Goal: Task Accomplishment & Management: Complete application form

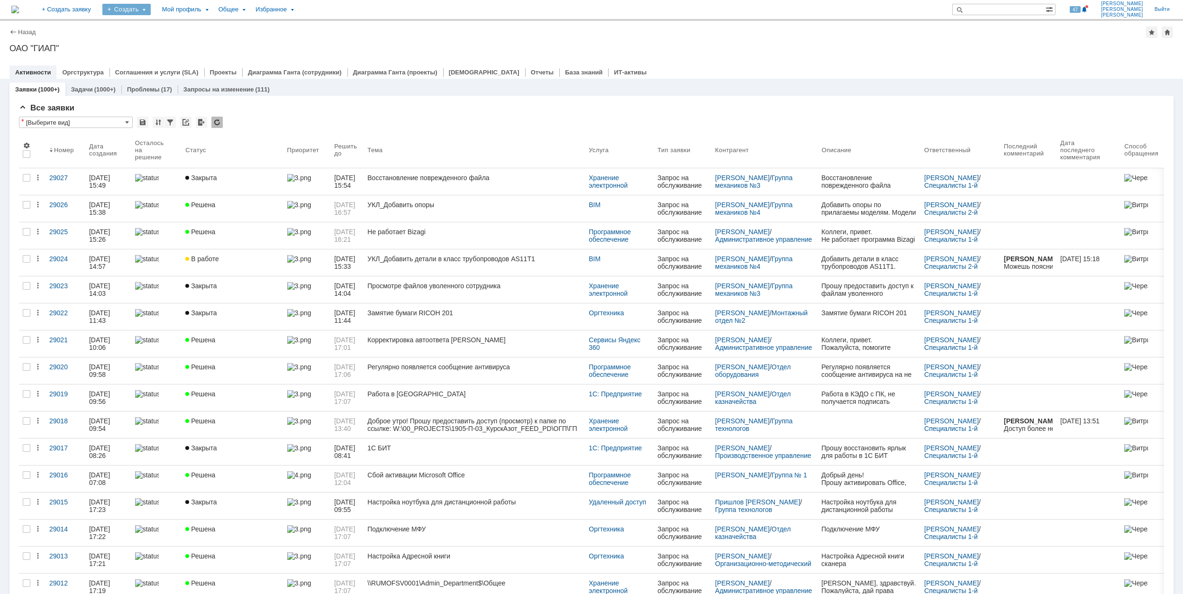
drag, startPoint x: 184, startPoint y: 11, endPoint x: 182, endPoint y: 18, distance: 6.4
click at [151, 11] on div "Создать" at bounding box center [126, 9] width 48 height 11
click at [176, 57] on link "Заявка" at bounding box center [140, 58] width 72 height 11
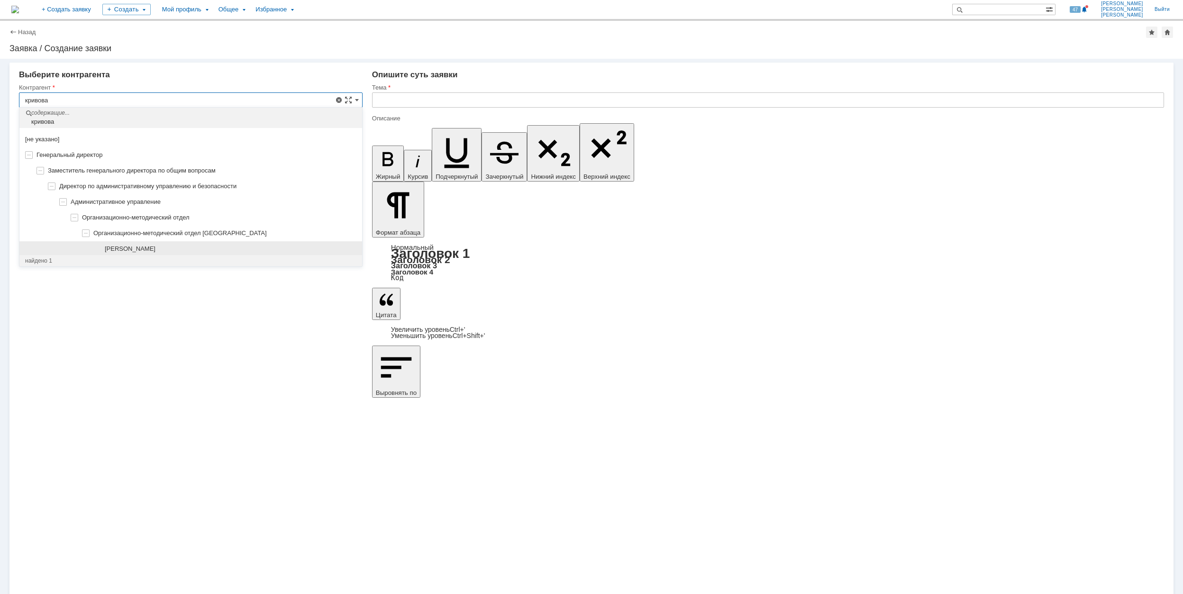
click at [230, 247] on div "[PERSON_NAME]" at bounding box center [231, 249] width 252 height 8
type input "[PERSON_NAME]"
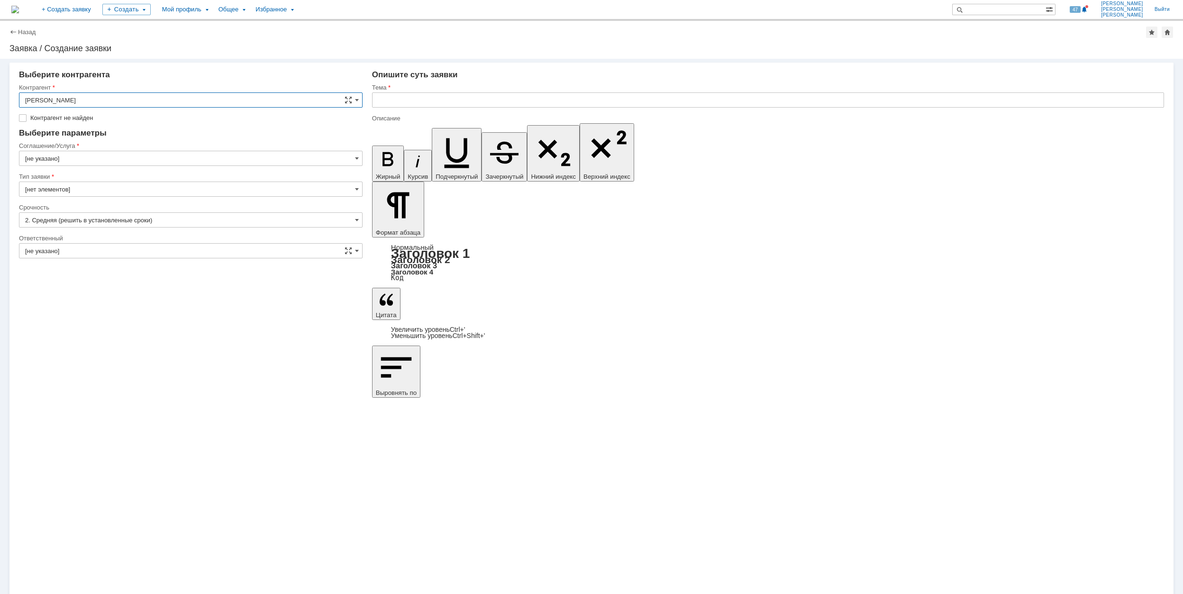
type input "[GEOGRAPHIC_DATA]"
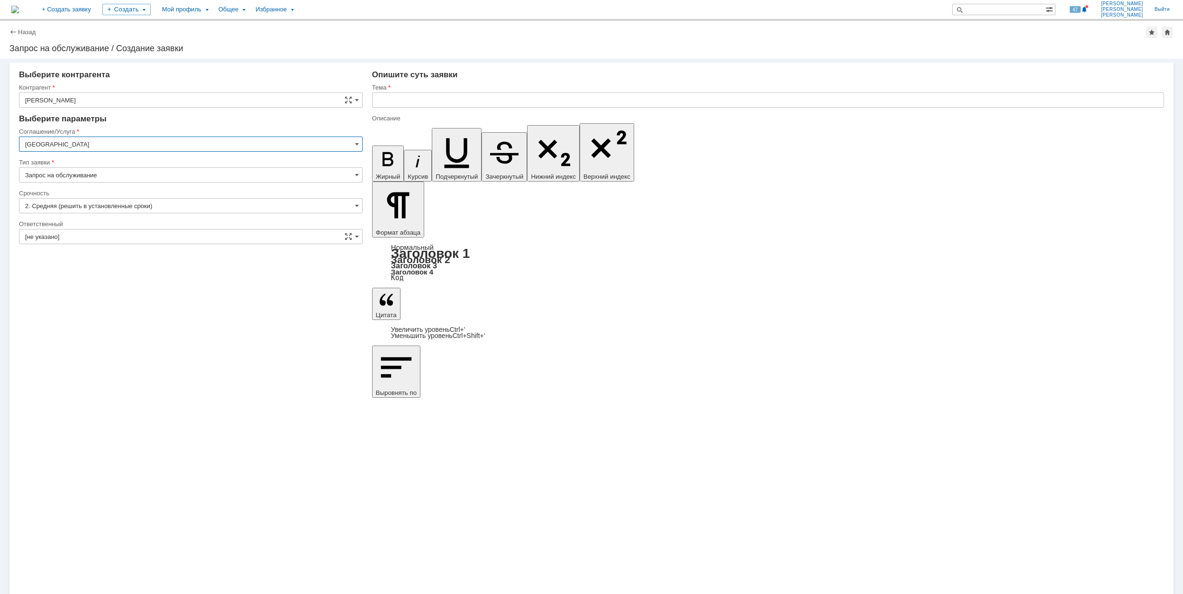
click at [129, 144] on input "[GEOGRAPHIC_DATA]" at bounding box center [190, 143] width 343 height 15
click at [189, 209] on span "Прочее" at bounding box center [190, 206] width 331 height 8
type input "Прочее"
click at [162, 233] on input "[не указано]" at bounding box center [190, 236] width 343 height 15
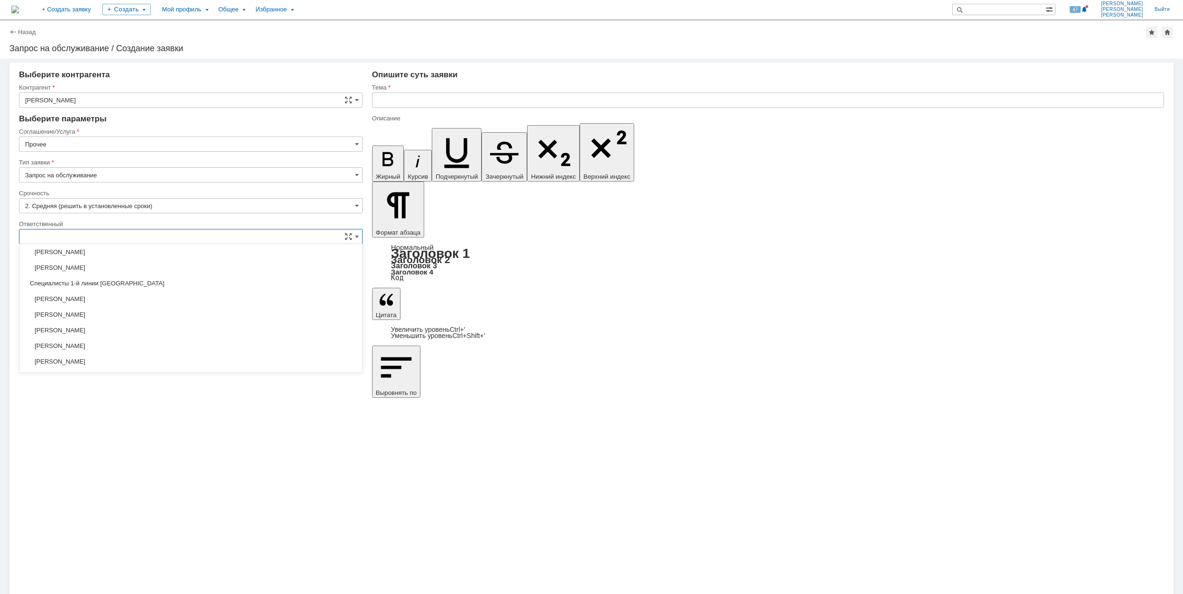
scroll to position [253, 0]
click at [243, 330] on span "[PERSON_NAME]" at bounding box center [190, 330] width 331 height 8
type input "[PERSON_NAME]"
click at [414, 103] on input "text" at bounding box center [768, 99] width 792 height 15
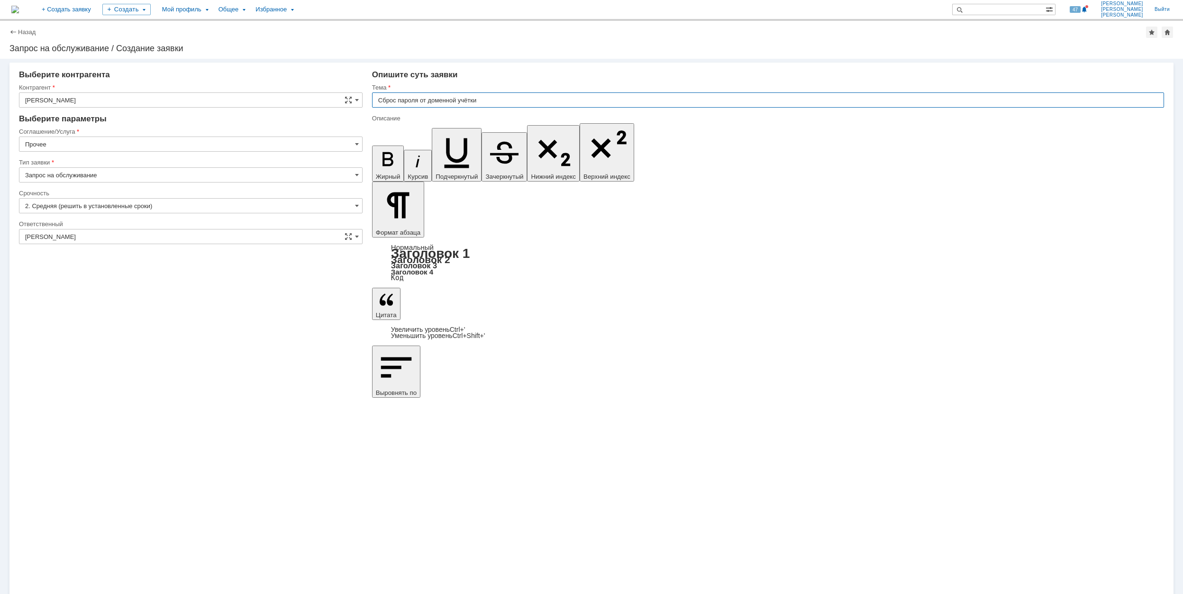
drag, startPoint x: 484, startPoint y: 102, endPoint x: 378, endPoint y: 101, distance: 105.7
click at [378, 101] on input "Сброс пароля от доменной учётки" at bounding box center [768, 99] width 792 height 15
type input "Сброс пароля от доменной учётки"
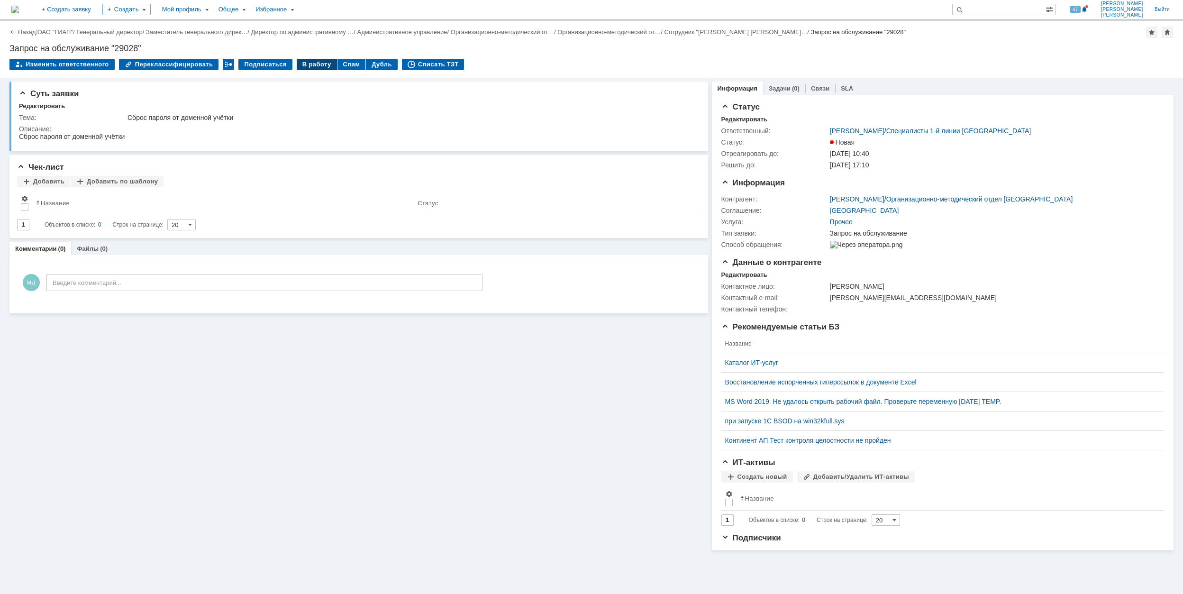
click at [317, 65] on div "В работу" at bounding box center [317, 64] width 40 height 11
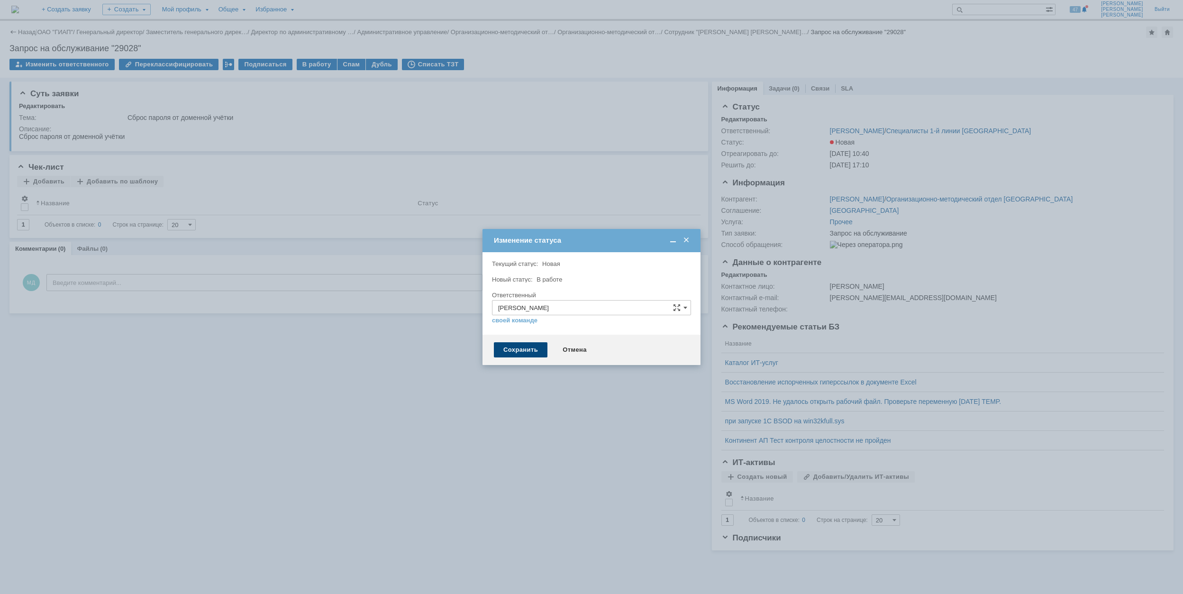
click at [535, 357] on div "Сохранить" at bounding box center [521, 349] width 54 height 15
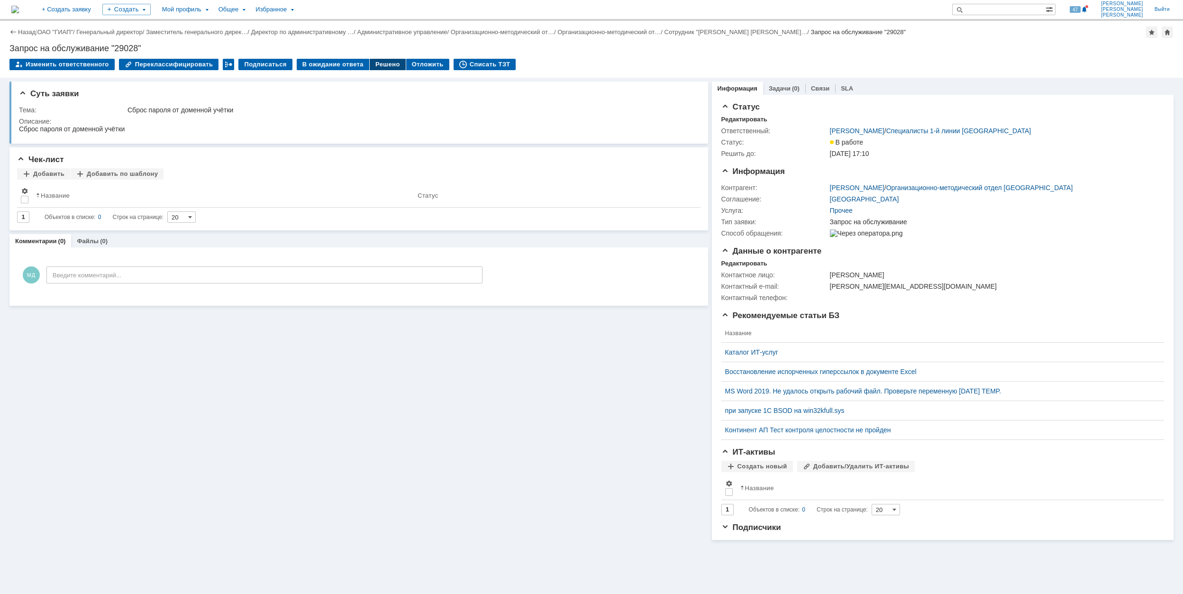
click at [370, 66] on div "Решено" at bounding box center [388, 64] width 36 height 11
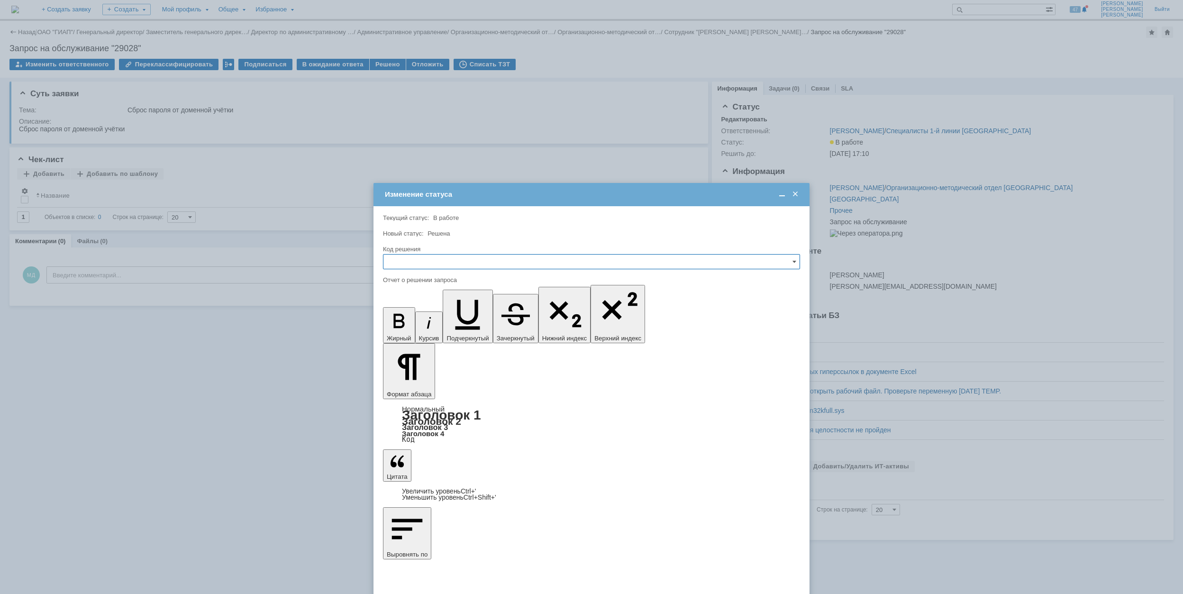
click at [484, 262] on input "text" at bounding box center [591, 261] width 417 height 15
click at [440, 323] on span "Решено" at bounding box center [591, 326] width 405 height 8
type input "Решено"
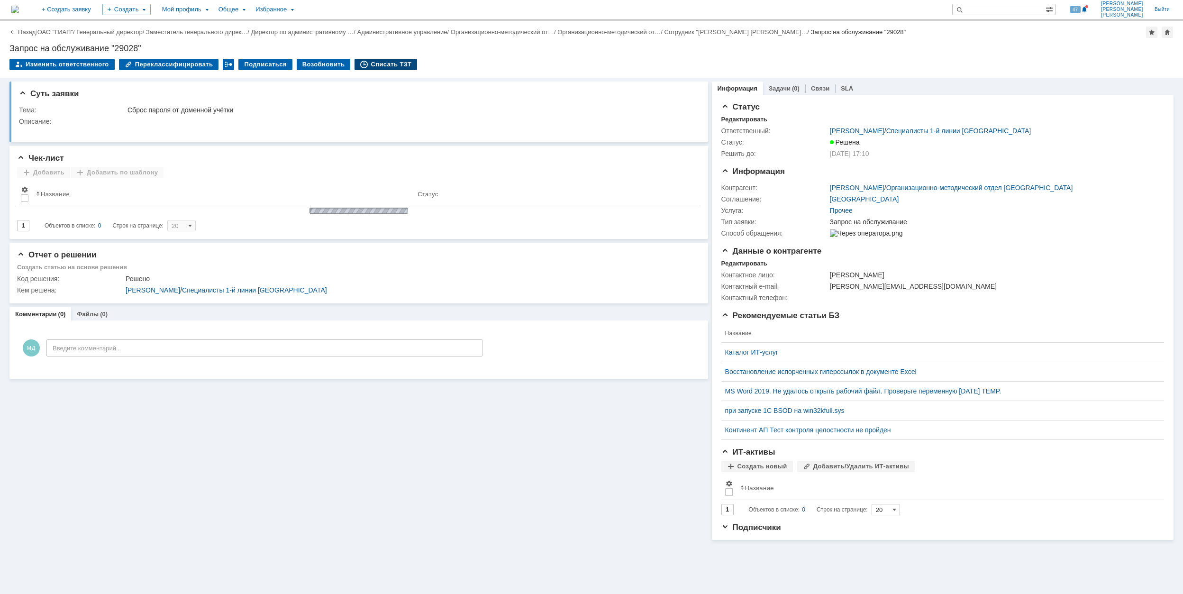
click at [361, 62] on div "Списать ТЗТ" at bounding box center [385, 64] width 63 height 11
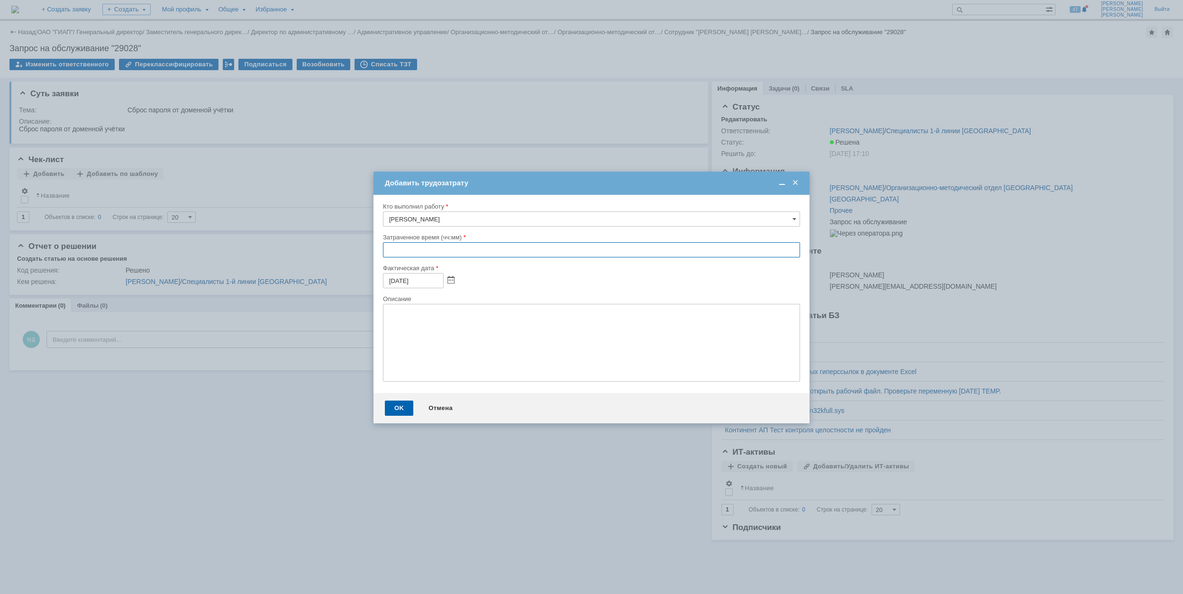
click at [386, 245] on input "text" at bounding box center [591, 249] width 417 height 15
type input "00:30"
click at [403, 410] on div "OK" at bounding box center [399, 407] width 28 height 15
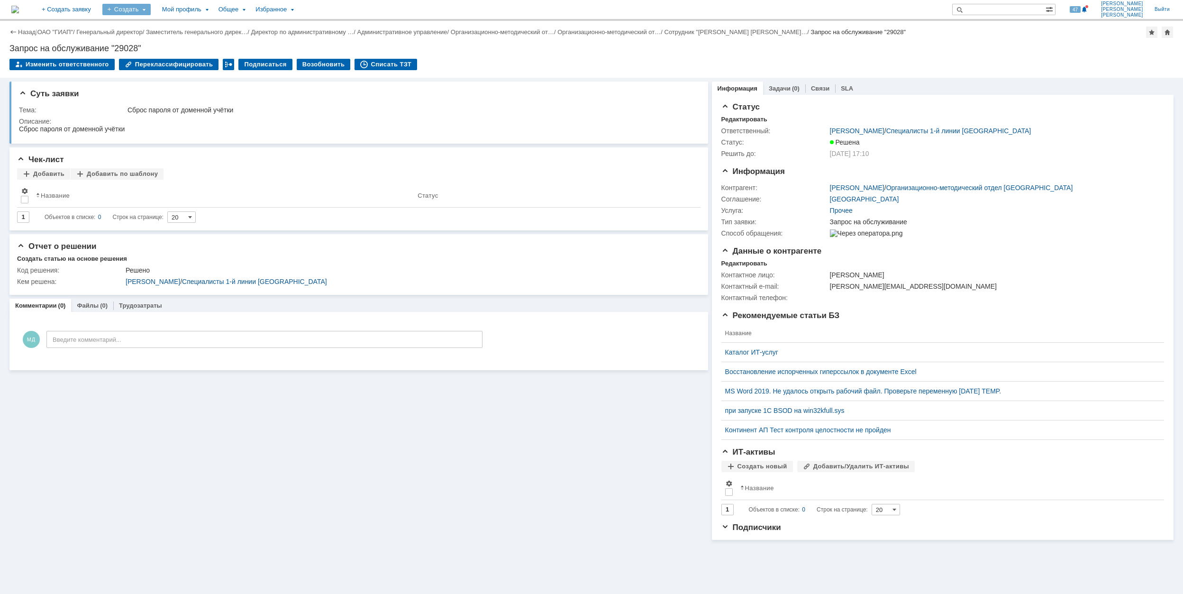
click at [151, 7] on div "Создать" at bounding box center [126, 9] width 48 height 11
click at [176, 55] on link "Заявка" at bounding box center [140, 58] width 72 height 11
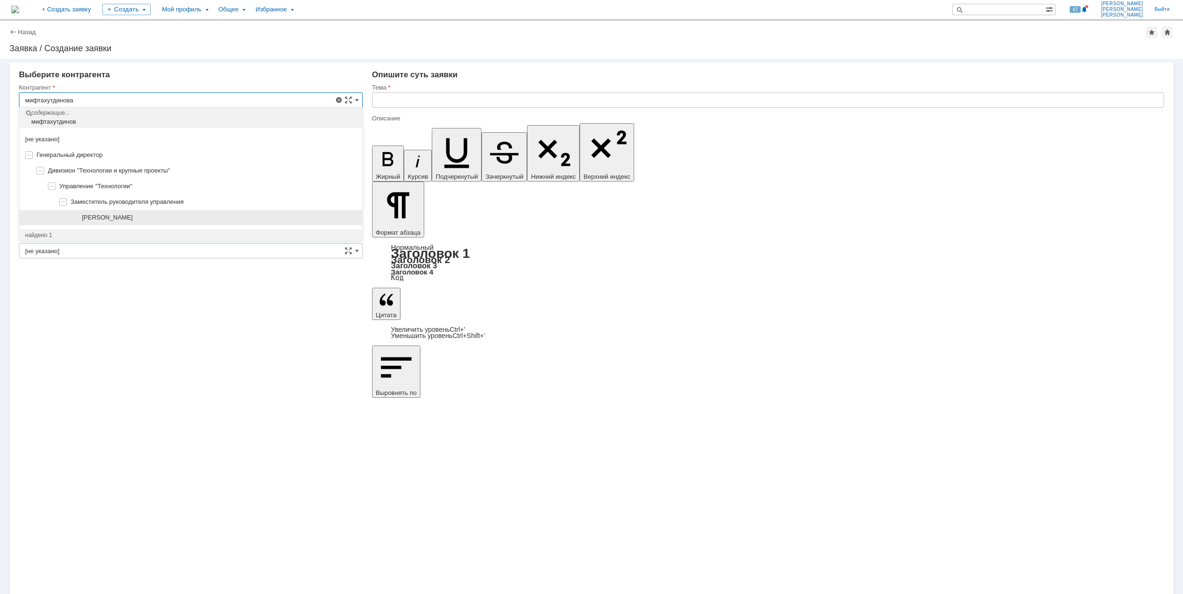
click at [215, 225] on div "[PERSON_NAME]" at bounding box center [190, 218] width 343 height 16
type input "[PERSON_NAME]"
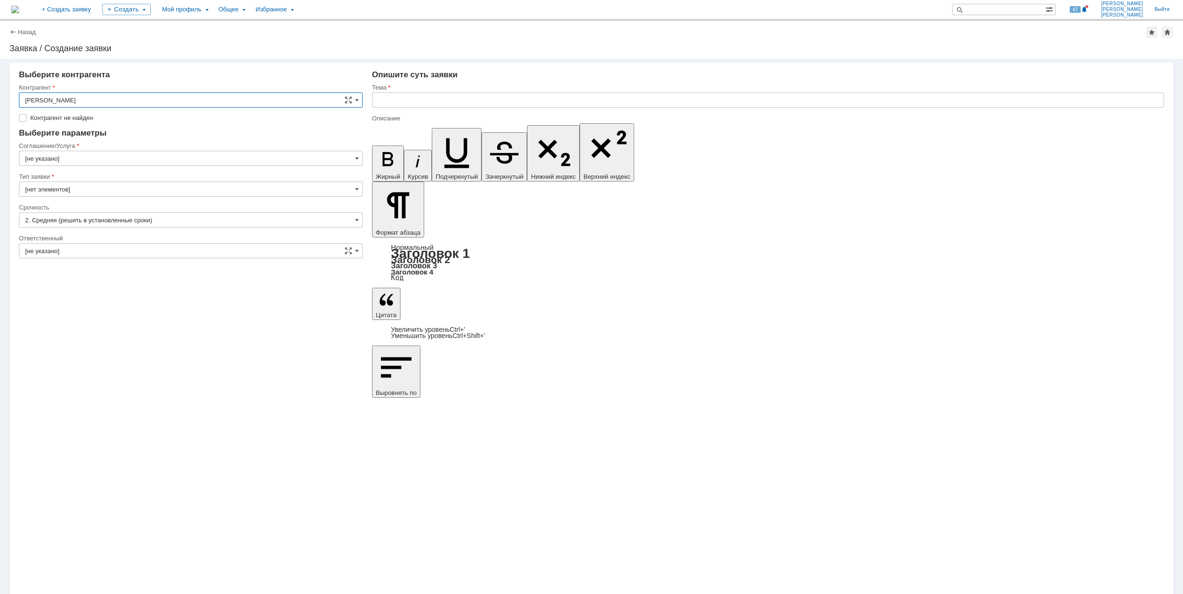
type input "[GEOGRAPHIC_DATA]"
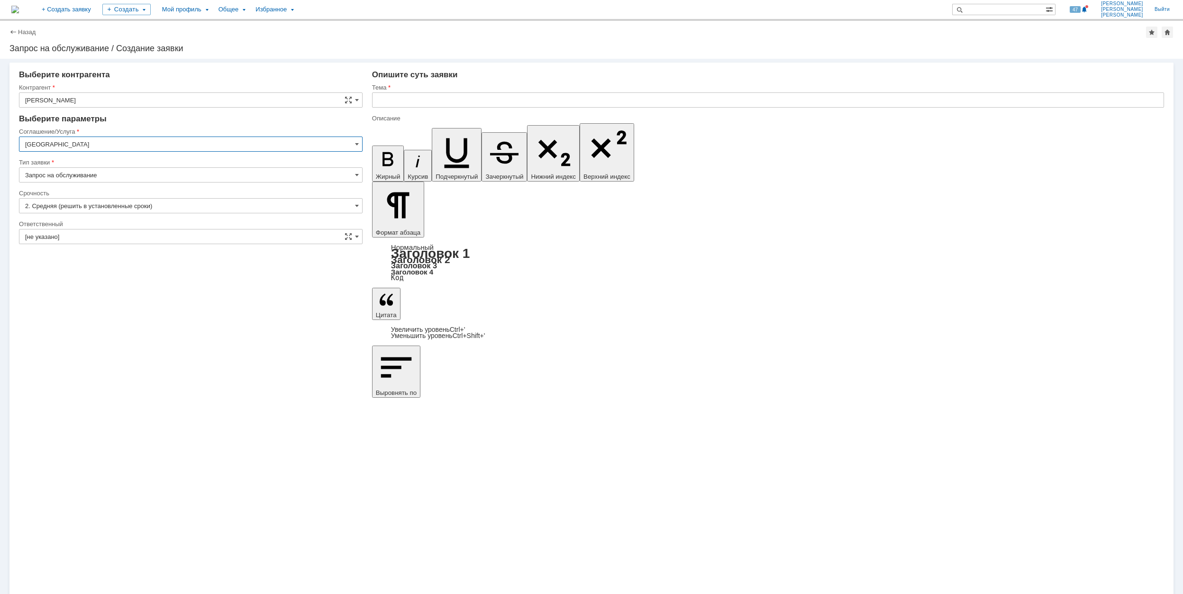
click at [105, 148] on input "[GEOGRAPHIC_DATA]" at bounding box center [190, 143] width 343 height 15
click at [205, 207] on span "Программное обеспечение" at bounding box center [190, 207] width 331 height 8
type input "Программное обеспечение"
click at [140, 207] on input "[не указано]" at bounding box center [190, 205] width 343 height 15
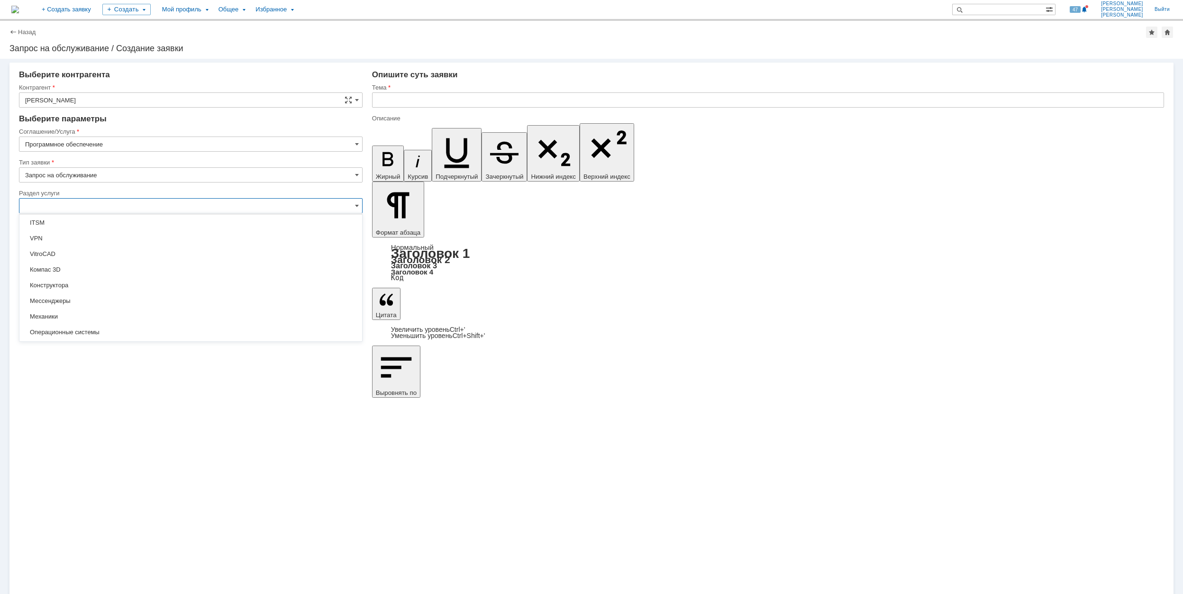
scroll to position [126, 0]
click at [232, 254] on span "Механики" at bounding box center [190, 254] width 331 height 8
type input "Механики"
click at [153, 235] on input "[не указано]" at bounding box center [190, 236] width 343 height 15
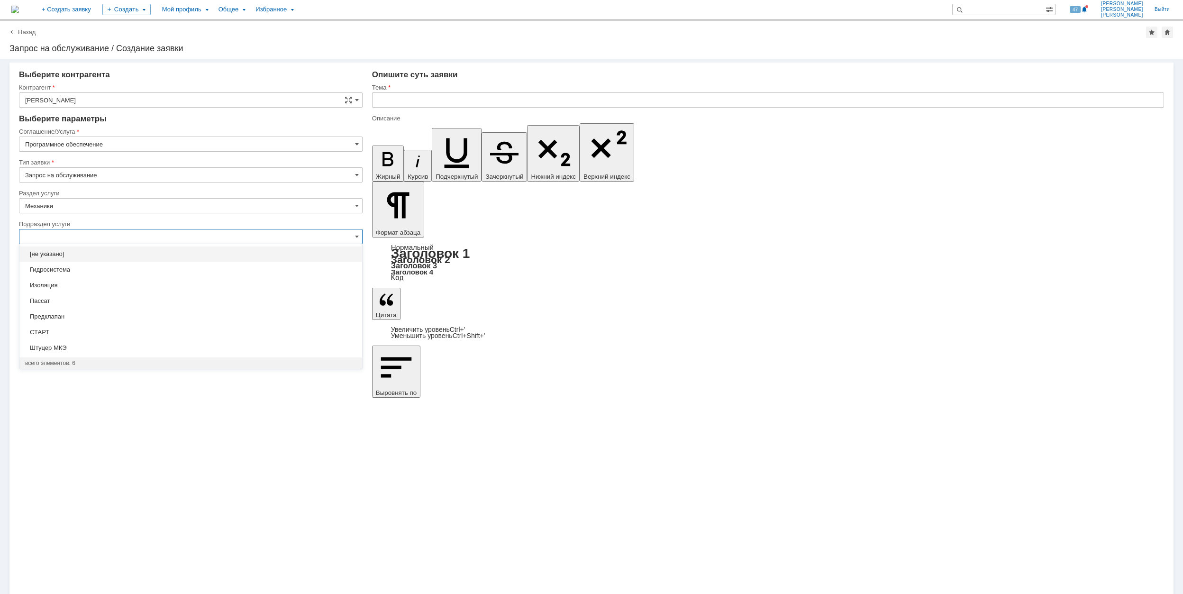
type input "[не указано]"
click at [69, 327] on input "[не указано]" at bounding box center [190, 328] width 343 height 15
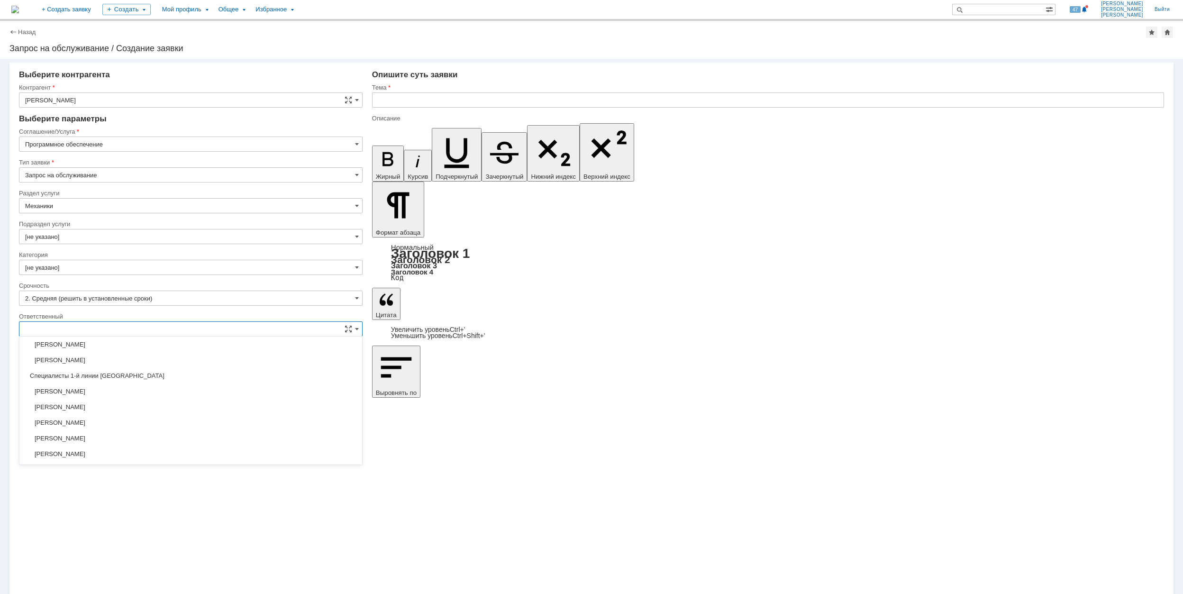
scroll to position [253, 0]
click at [158, 421] on div "[PERSON_NAME]" at bounding box center [190, 422] width 343 height 15
type input "[PERSON_NAME]"
click at [620, 417] on div "Внимание! Выберите контрагента [PERSON_NAME] не найден Контрагент не найден Кон…" at bounding box center [591, 326] width 1183 height 535
click at [495, 98] on input "text" at bounding box center [768, 99] width 792 height 15
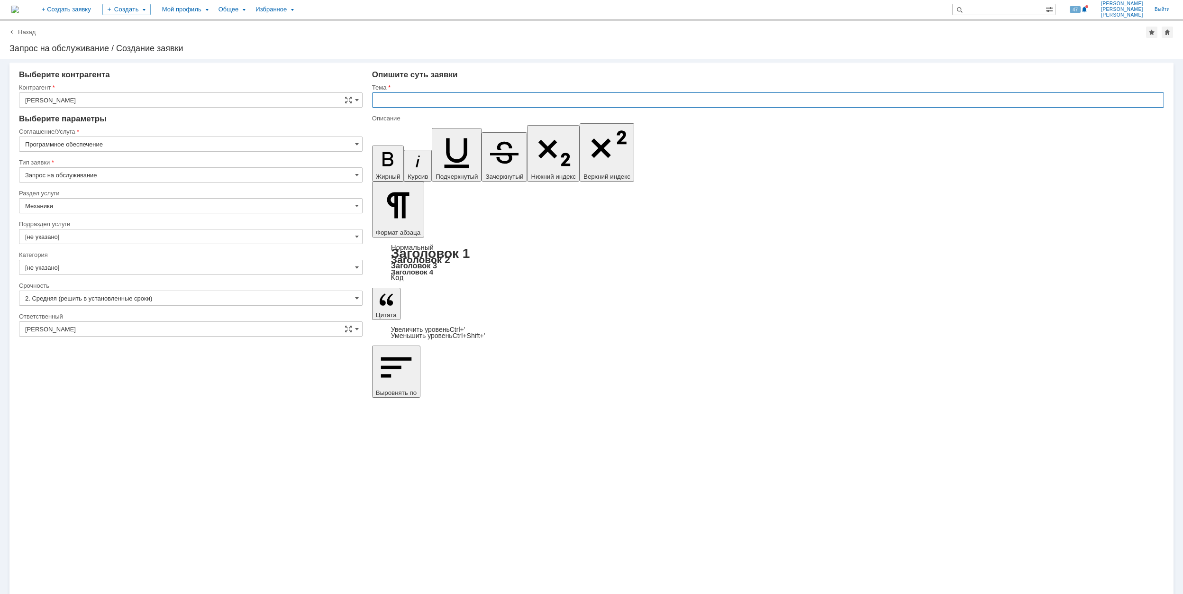
paste input "BIMvision 3.0.4"
type input "BIMvision 3.0.4"
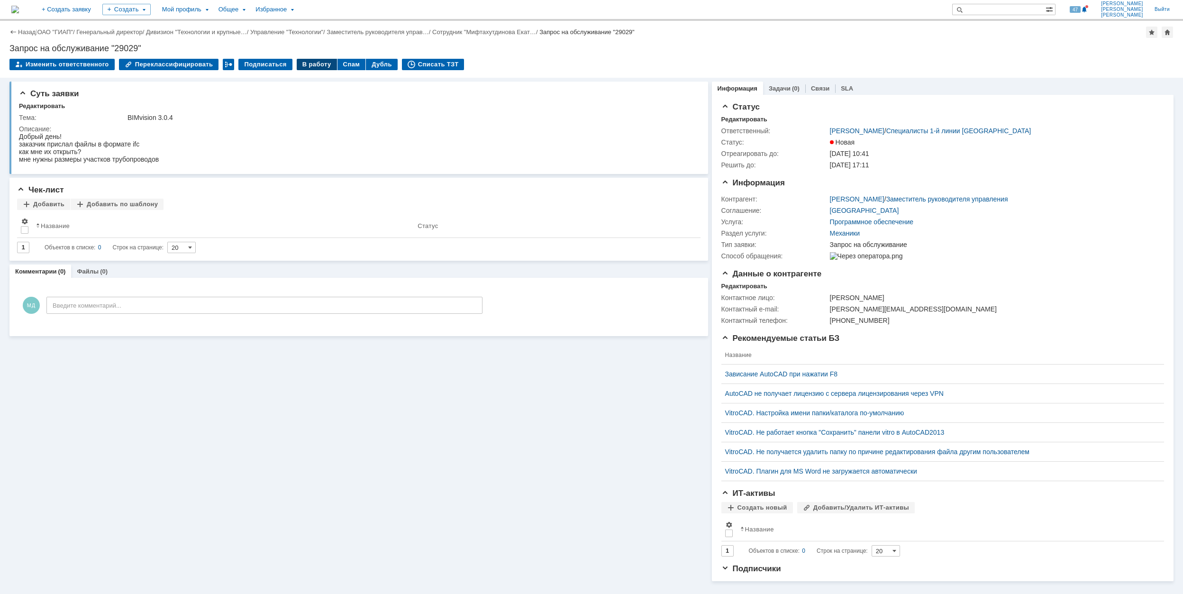
click at [298, 65] on div "В работу" at bounding box center [317, 64] width 40 height 11
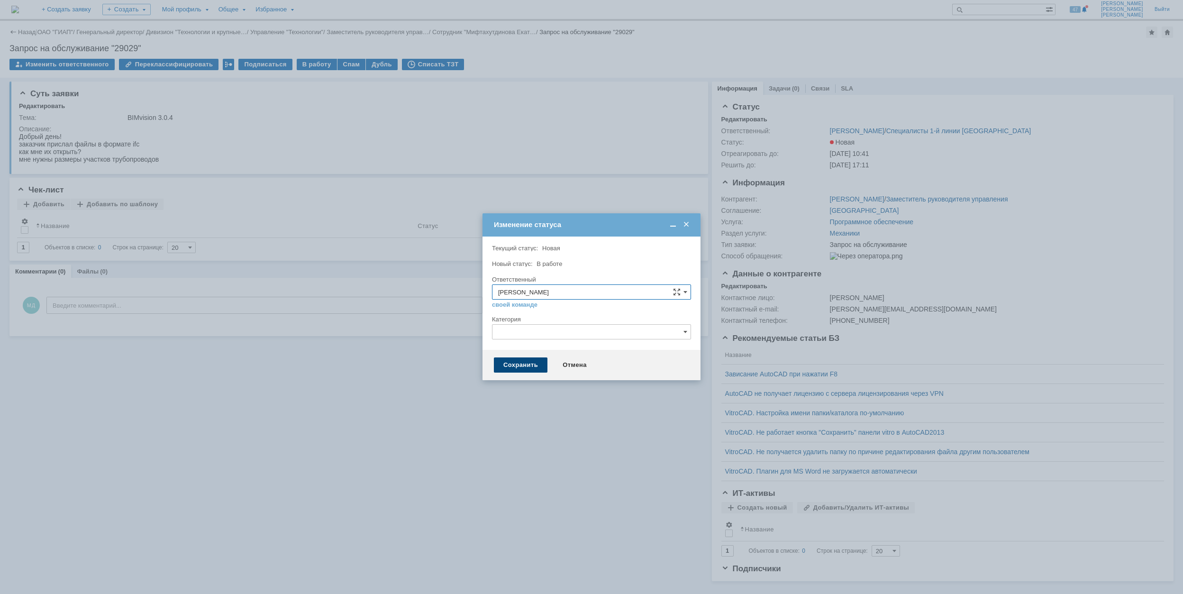
click at [529, 370] on div "Сохранить" at bounding box center [521, 364] width 54 height 15
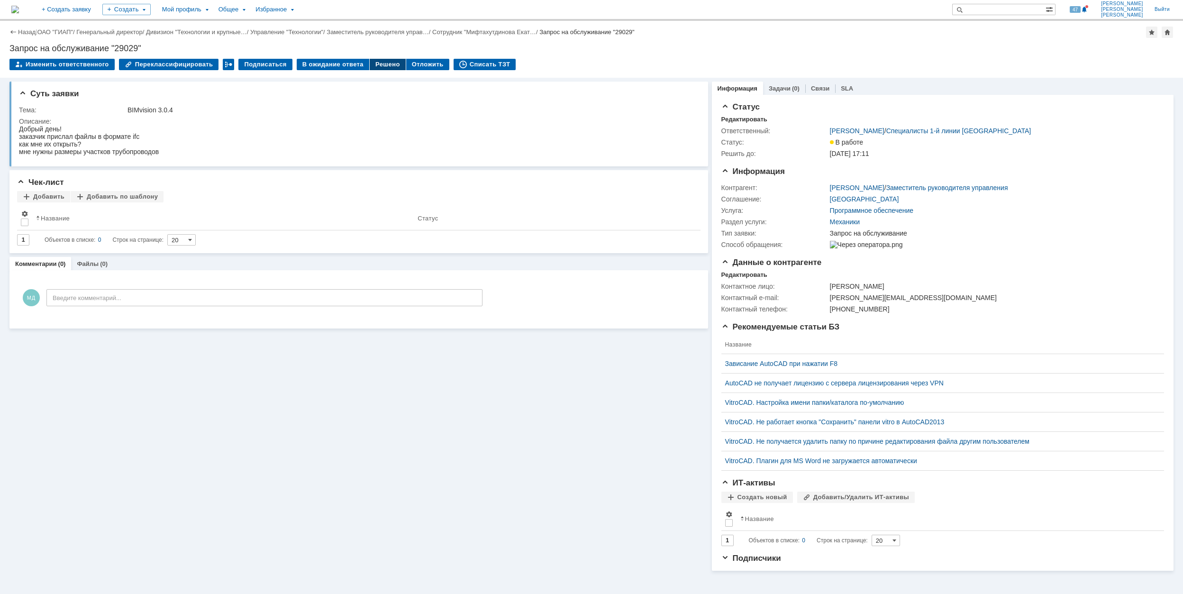
click at [370, 63] on div "Решено" at bounding box center [388, 64] width 36 height 11
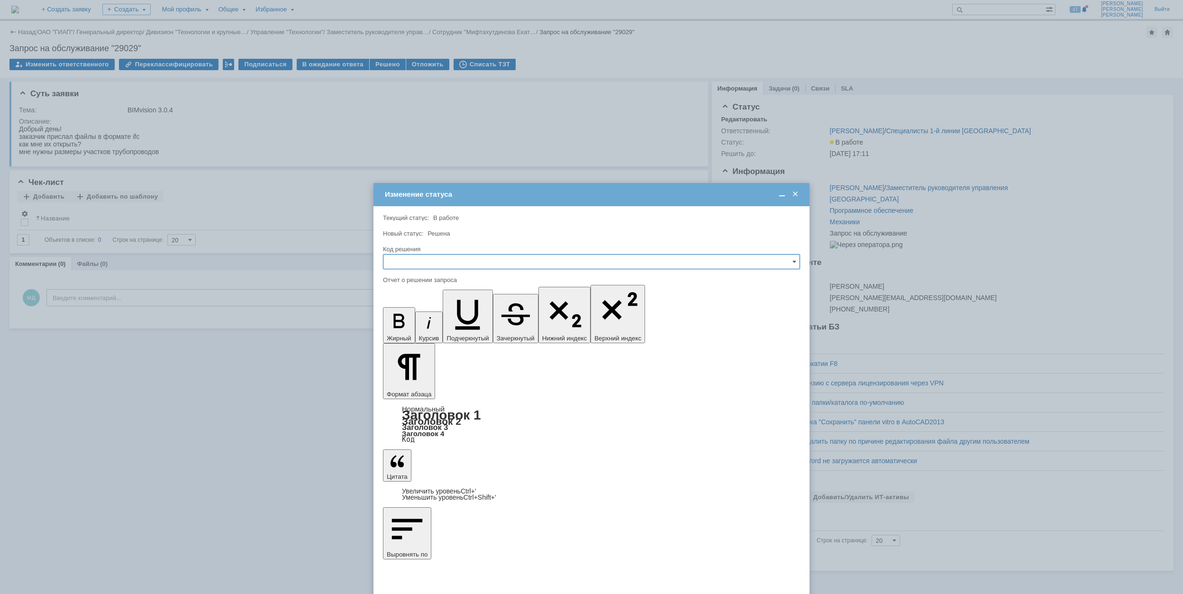
click at [480, 262] on input "text" at bounding box center [591, 261] width 417 height 15
drag, startPoint x: 456, startPoint y: 328, endPoint x: 45, endPoint y: 68, distance: 486.6
click at [456, 328] on span "Решено" at bounding box center [591, 326] width 405 height 8
type input "Решено"
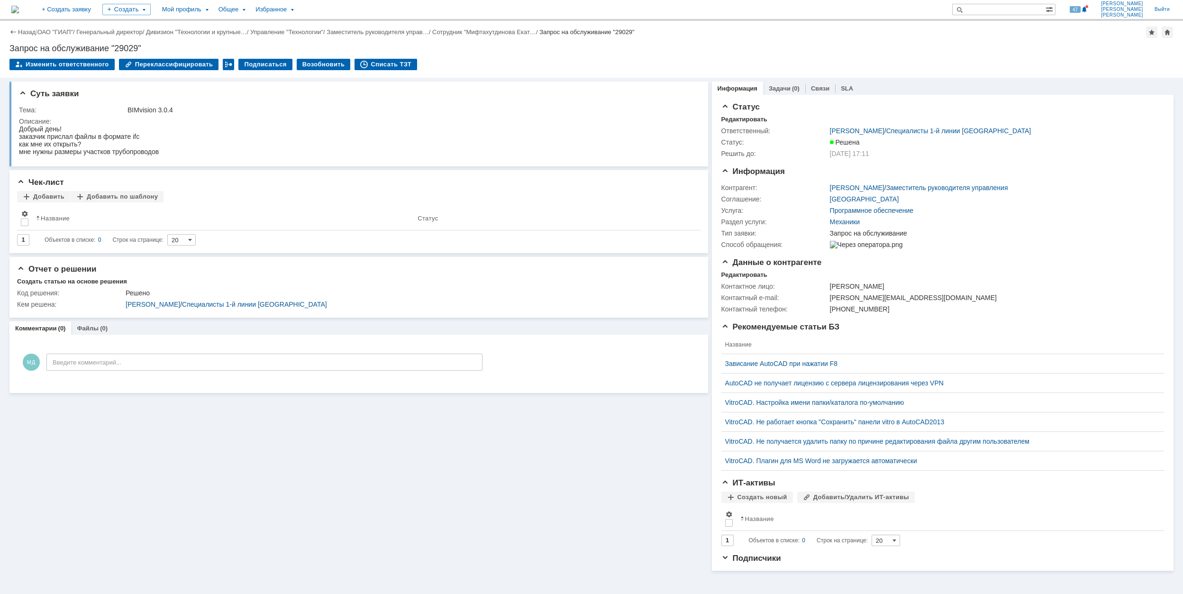
click at [370, 57] on div "Назад | ОАО "ГИАП" / Генеральный директор / Дивизион "Технологии и крупные… / У…" at bounding box center [591, 49] width 1183 height 57
click at [372, 63] on div "Списать ТЗТ" at bounding box center [385, 64] width 63 height 11
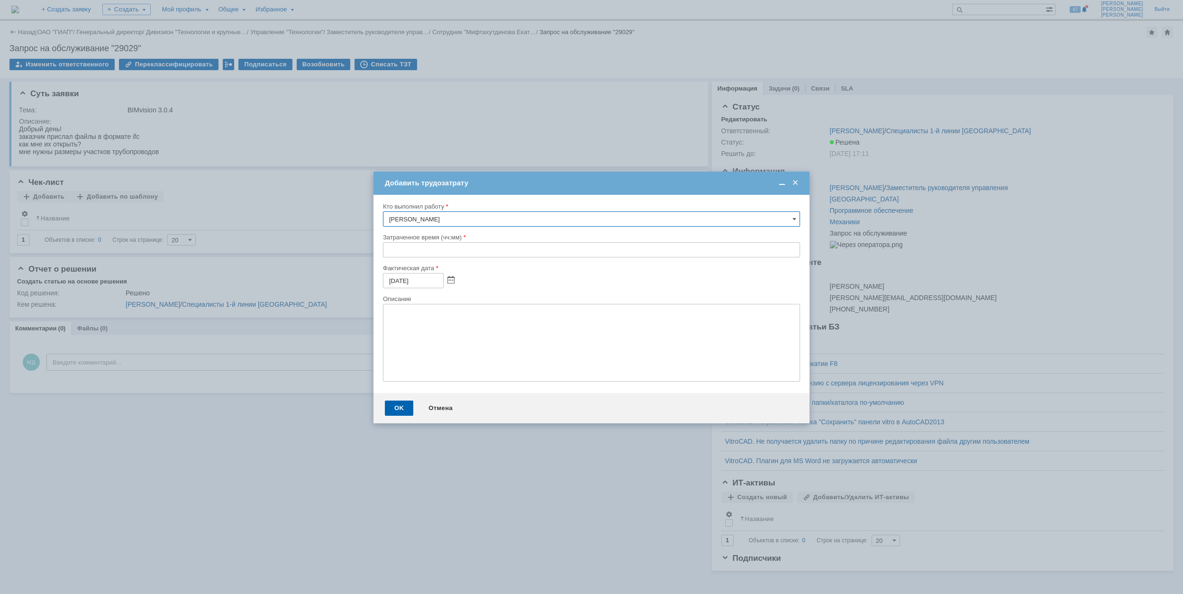
click at [389, 250] on input "text" at bounding box center [591, 249] width 417 height 15
type input "00:30"
click at [395, 410] on div "OK" at bounding box center [399, 407] width 28 height 15
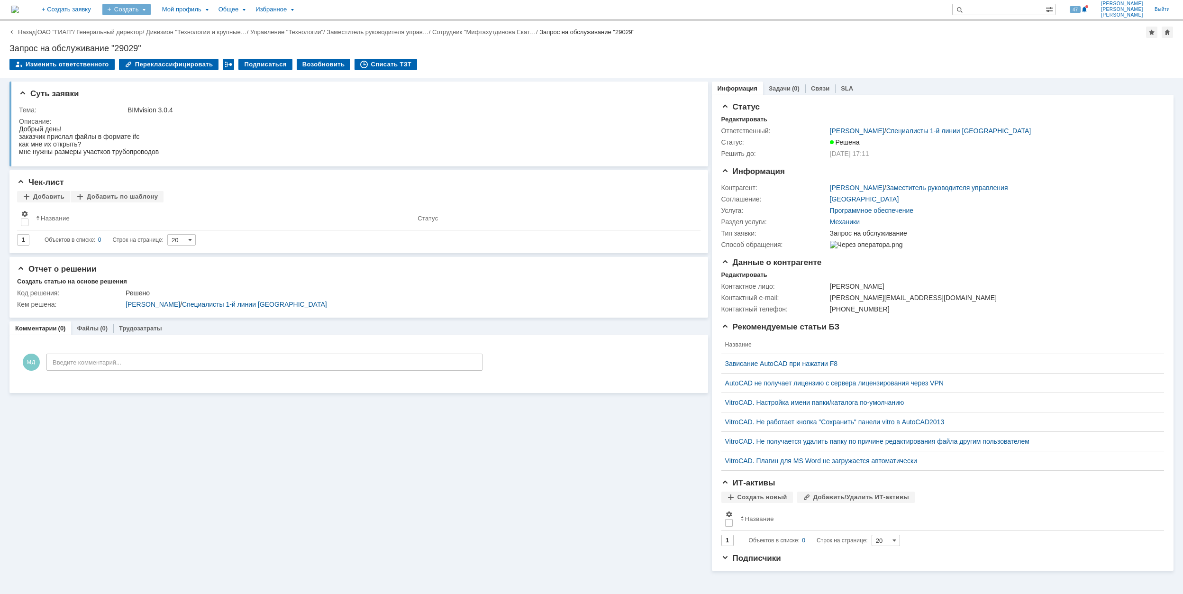
click at [151, 12] on div "Создать" at bounding box center [126, 9] width 48 height 11
click at [176, 55] on link "Заявка" at bounding box center [140, 58] width 72 height 11
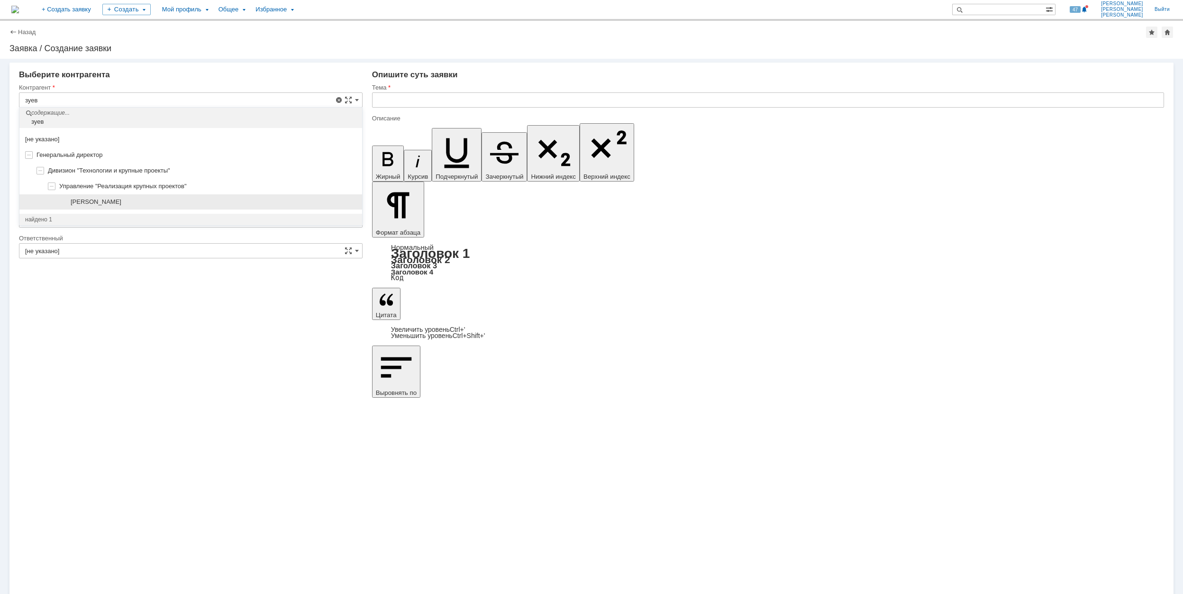
click at [184, 204] on div "[PERSON_NAME]" at bounding box center [214, 202] width 286 height 8
type input "[PERSON_NAME]"
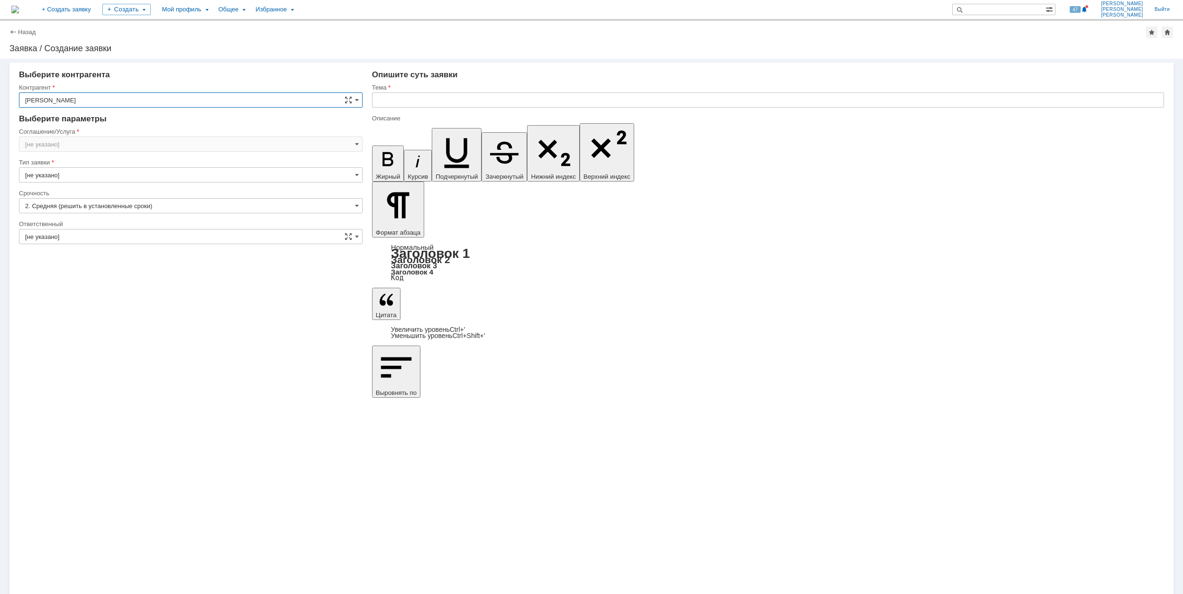
type input "[GEOGRAPHIC_DATA]"
click at [108, 144] on input "[нет элементов]" at bounding box center [190, 143] width 343 height 15
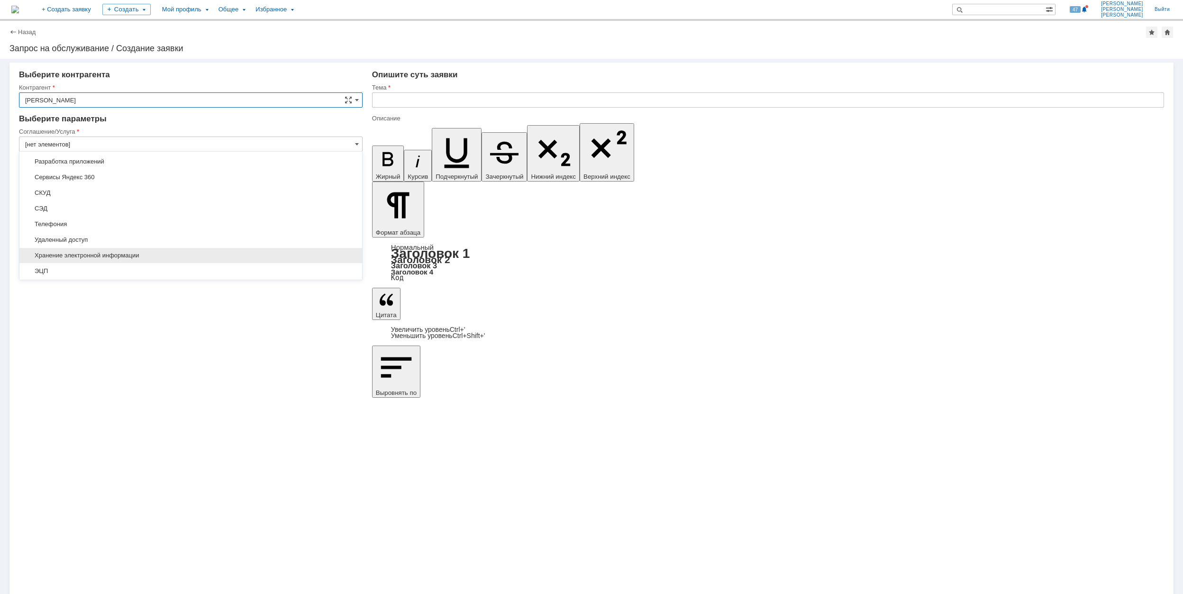
click at [148, 255] on span "Хранение электронной информации" at bounding box center [190, 256] width 331 height 8
type input "Хранение электронной информации"
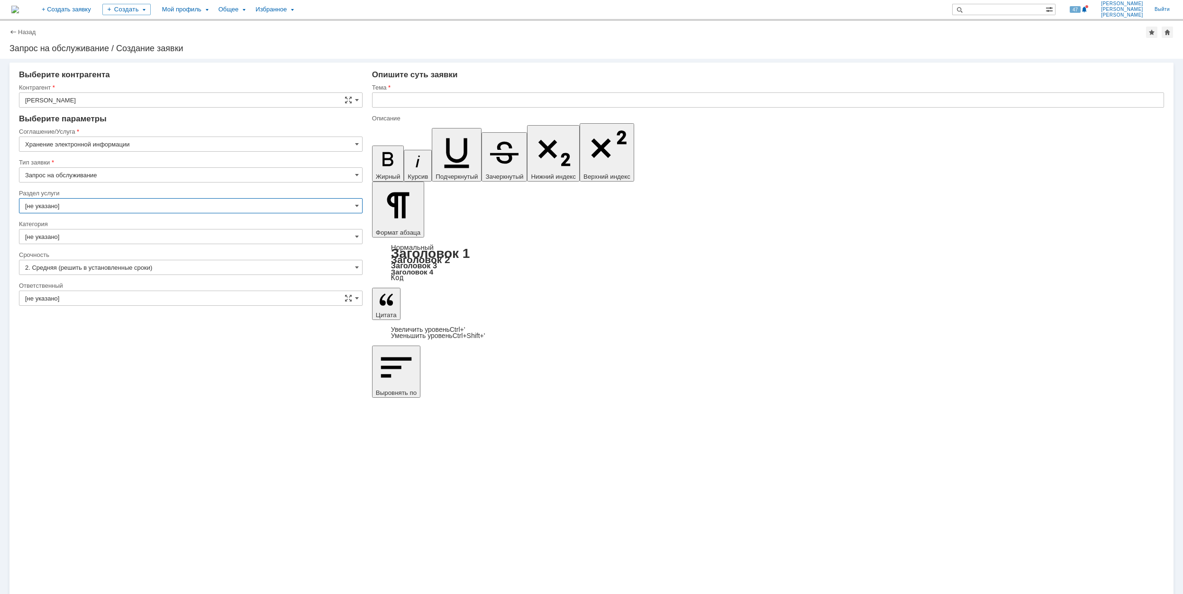
click at [108, 201] on input "[не указано]" at bounding box center [190, 205] width 343 height 15
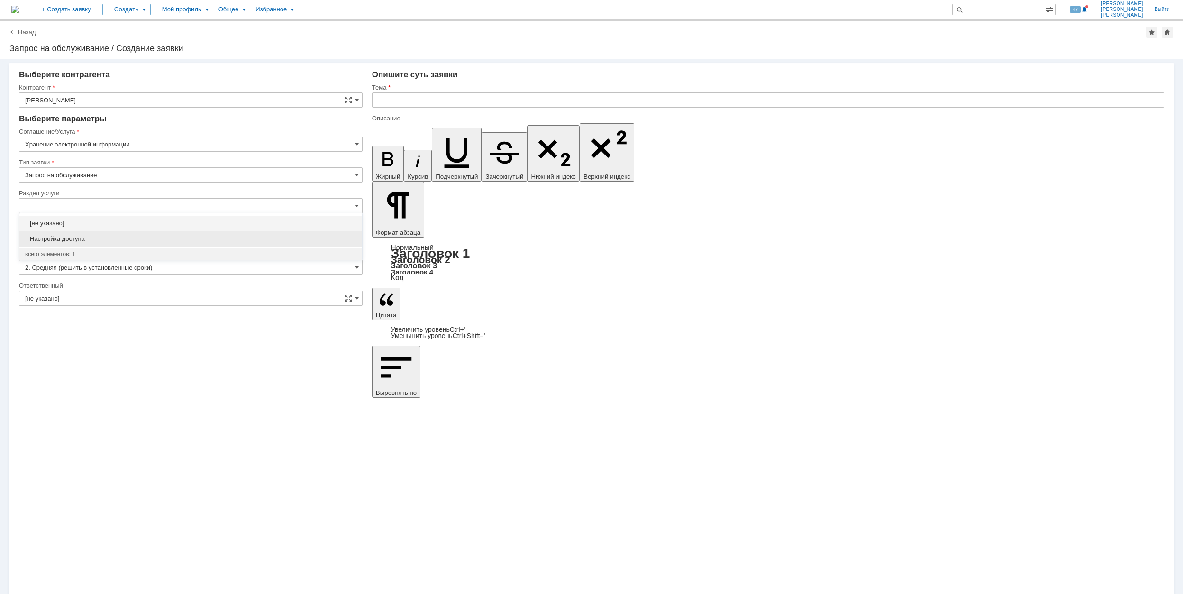
click at [134, 242] on span "Настройка доступа" at bounding box center [190, 239] width 331 height 8
type input "Настройка доступа"
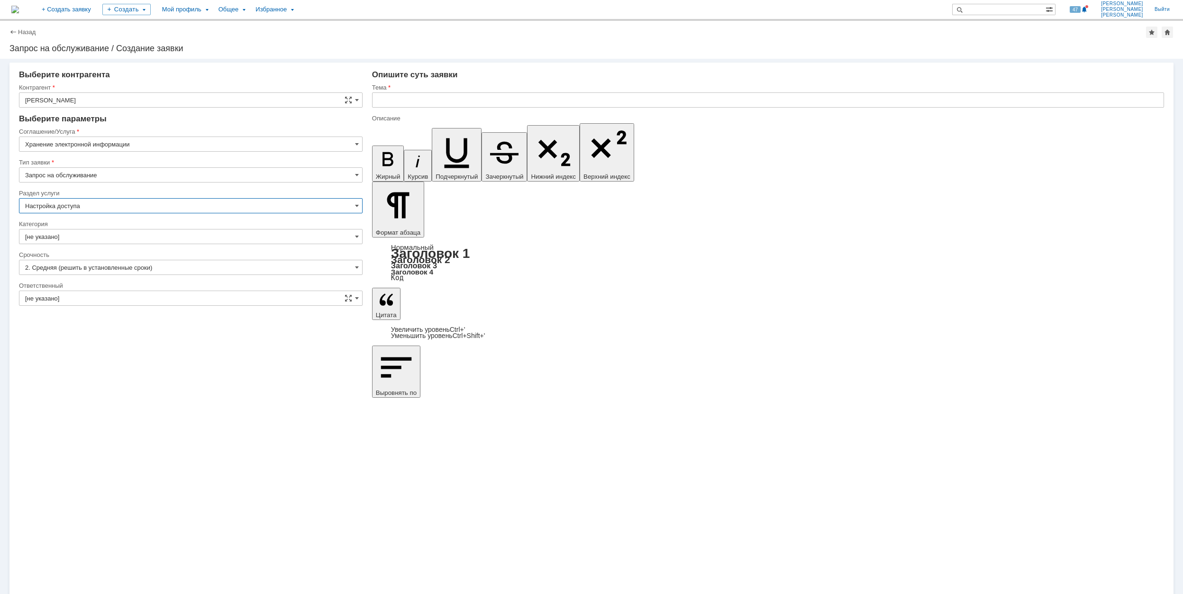
click at [131, 239] on input "[не указано]" at bounding box center [190, 236] width 343 height 15
type input "Настройка доступа"
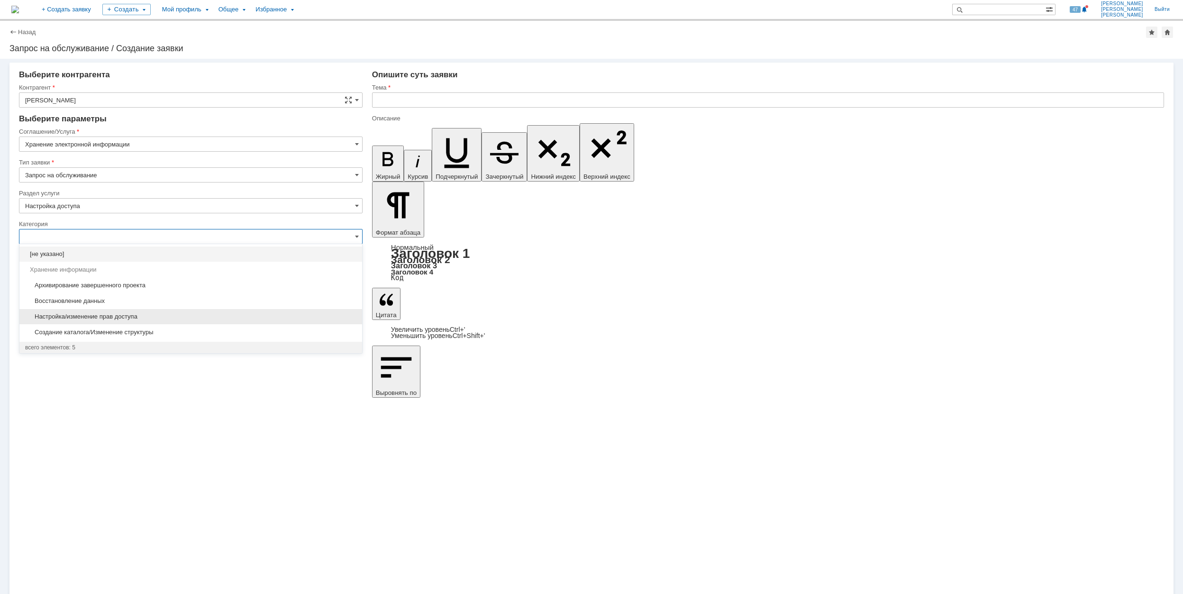
click at [266, 322] on div "Настройка/изменение прав доступа" at bounding box center [190, 316] width 343 height 15
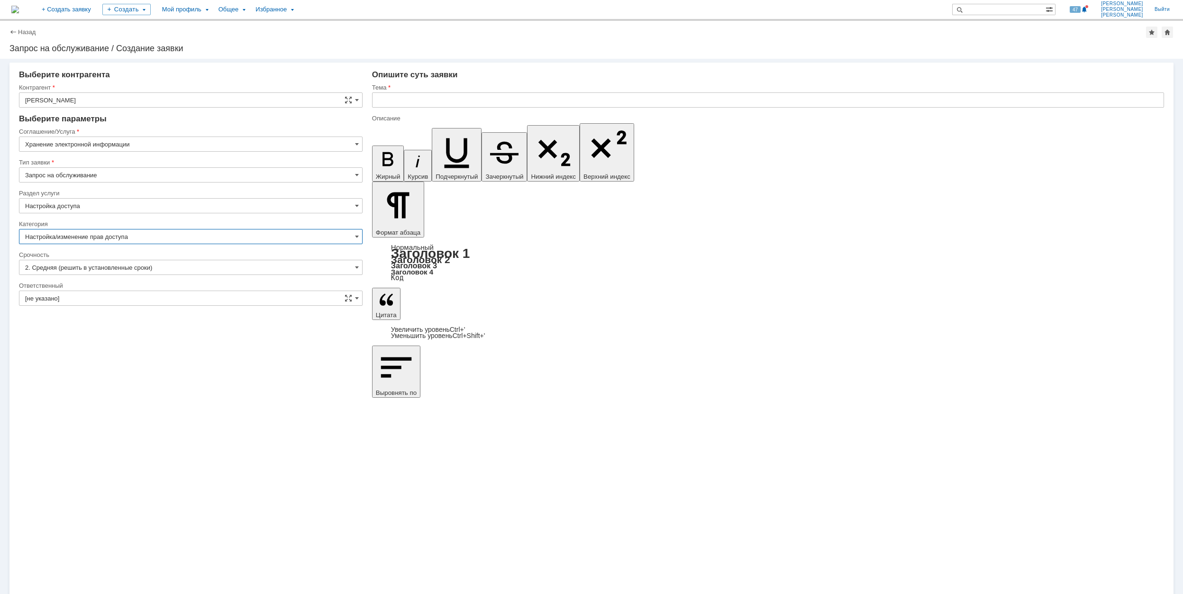
type input "Настройка/изменение прав доступа"
click at [194, 296] on input "[не указано]" at bounding box center [190, 297] width 343 height 15
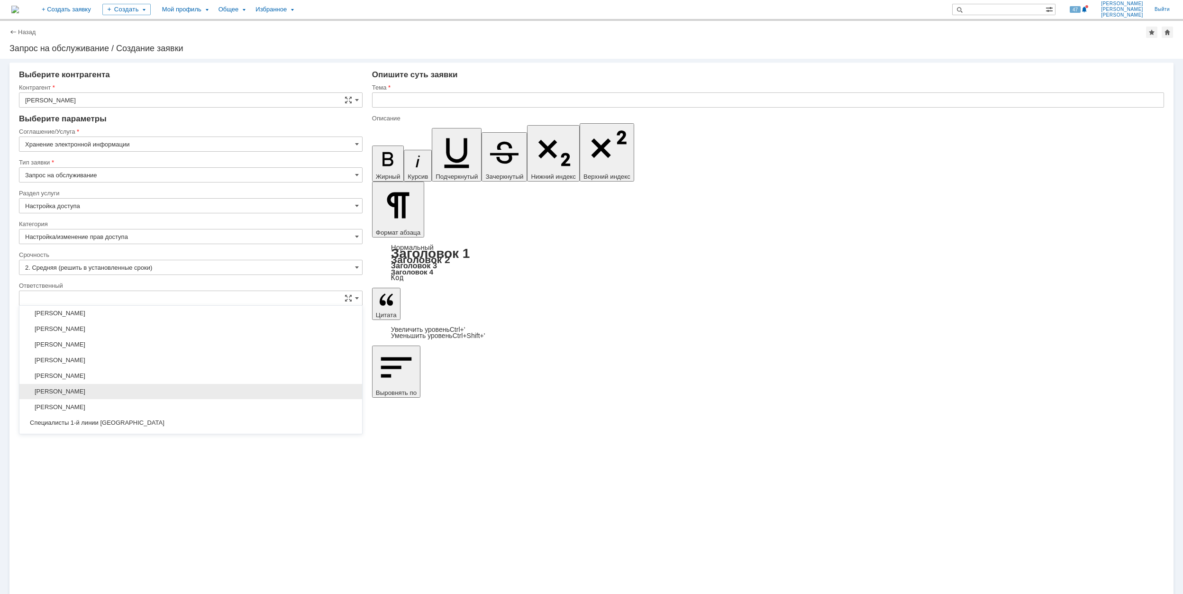
click at [197, 399] on div "[PERSON_NAME]" at bounding box center [190, 391] width 343 height 15
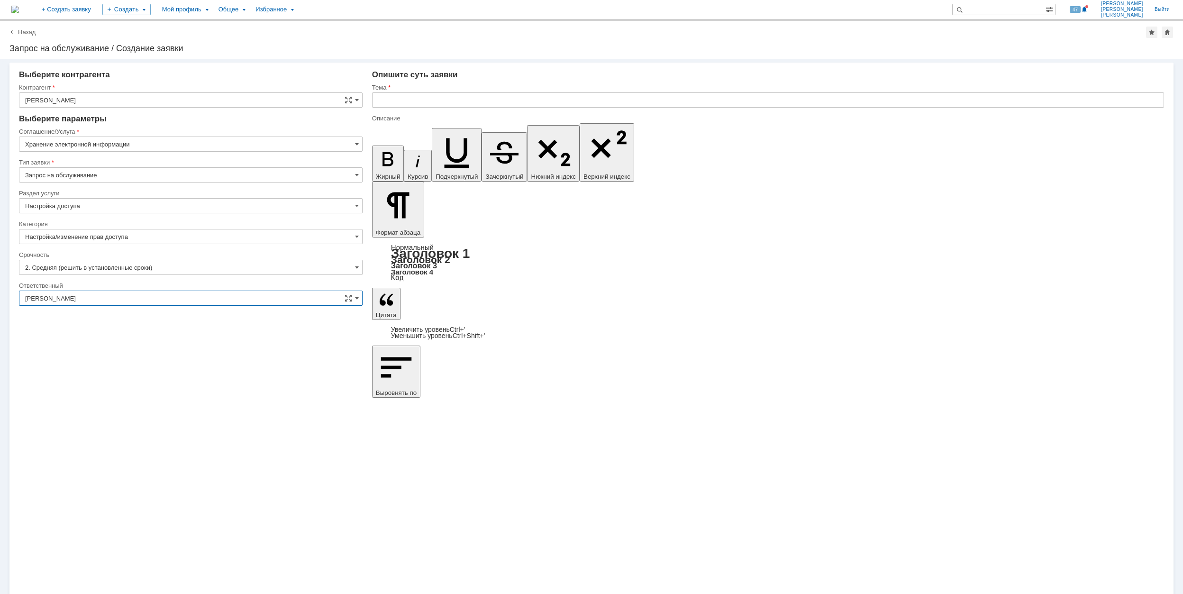
type input "[PERSON_NAME]"
drag, startPoint x: 568, startPoint y: 4219, endPoint x: 398, endPoint y: 4220, distance: 169.6
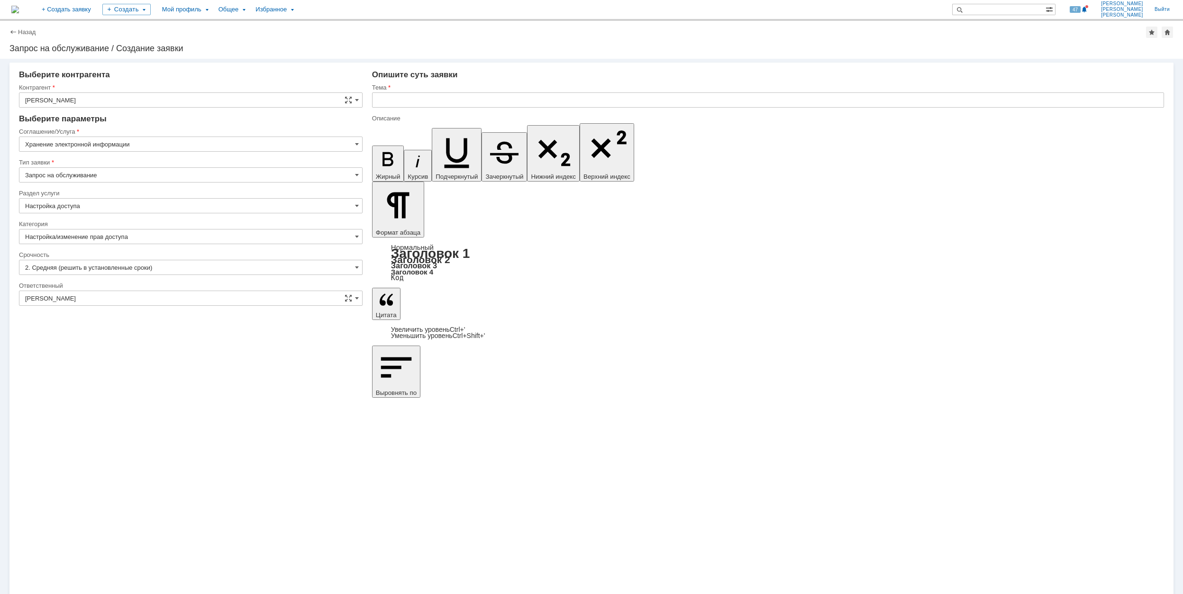
copy div "\\Rumofsv0001\гродно. новая гранбашня_1500$"
click at [441, 98] on input "text" at bounding box center [768, 99] width 792 height 15
paste input "\\Rumofsv0001\гродно. новая гранбашня_1500$"
type input "\\Rumofsv0001\гродно. новая гранбашня_1500$"
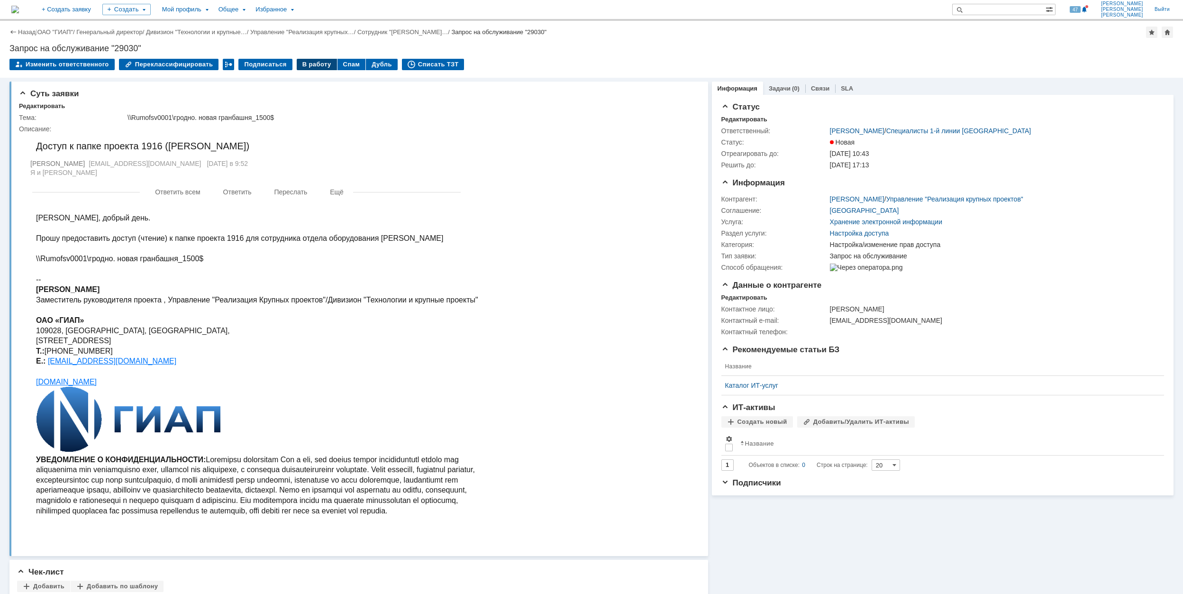
click at [313, 62] on div "В работу" at bounding box center [317, 64] width 40 height 11
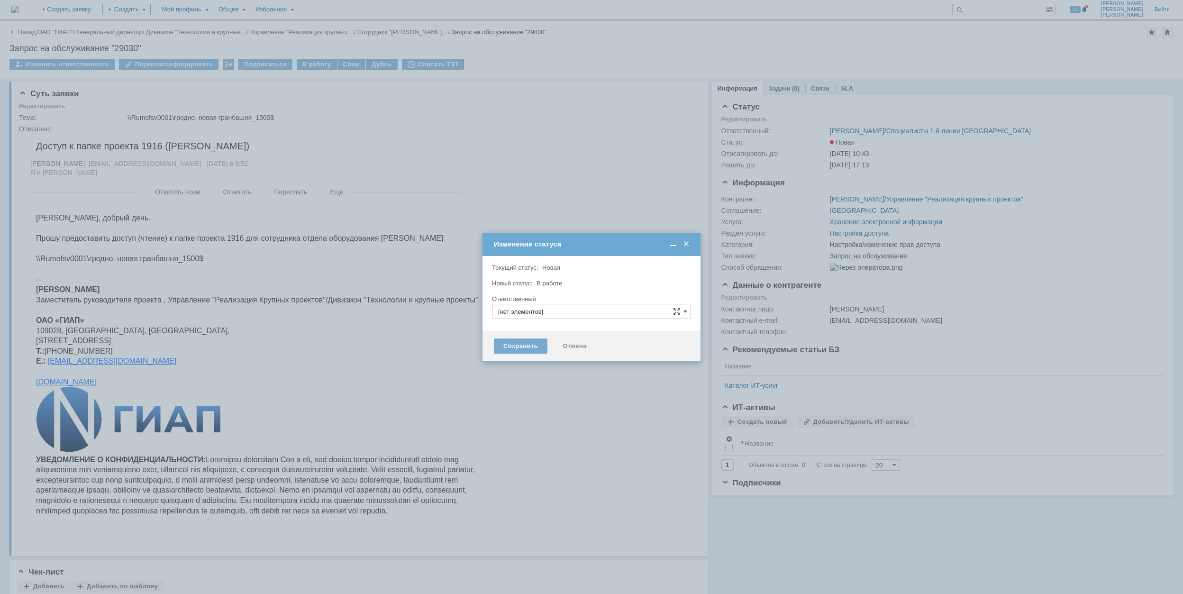
type input "[PERSON_NAME]"
type input "Настройка/изменение прав доступа"
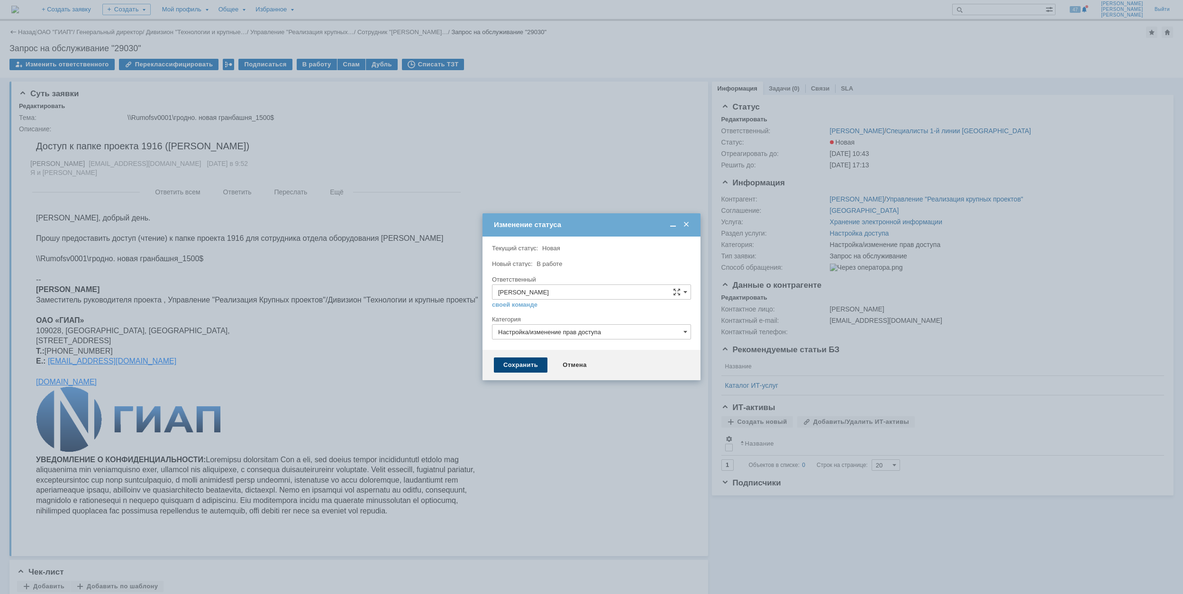
click at [515, 367] on div "Сохранить" at bounding box center [521, 364] width 54 height 15
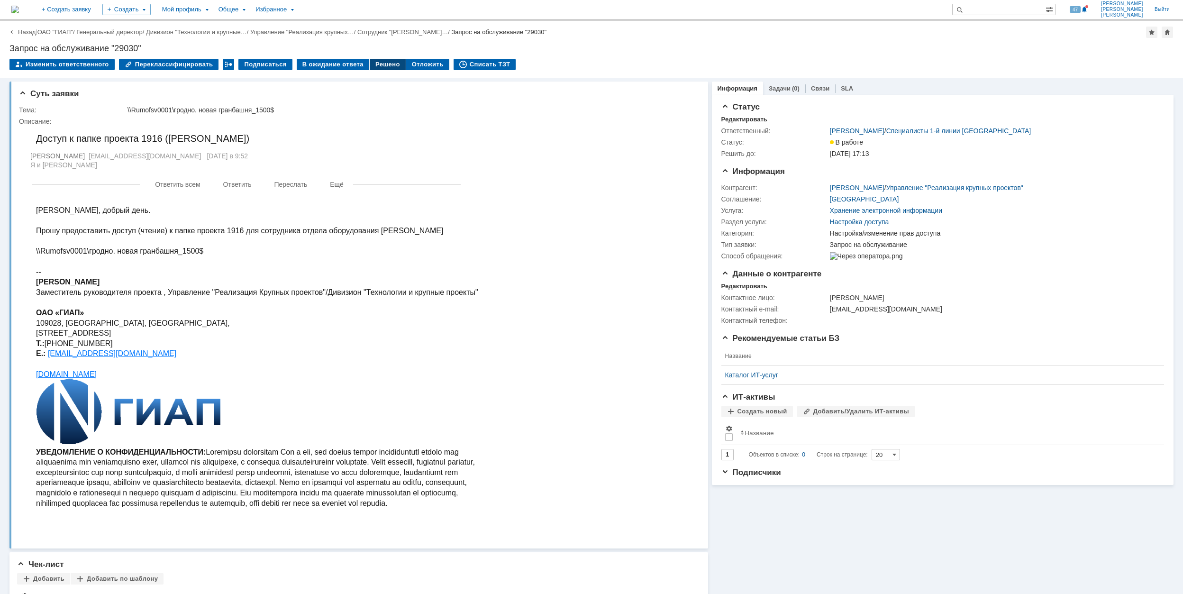
click at [387, 65] on div "Решено" at bounding box center [388, 64] width 36 height 11
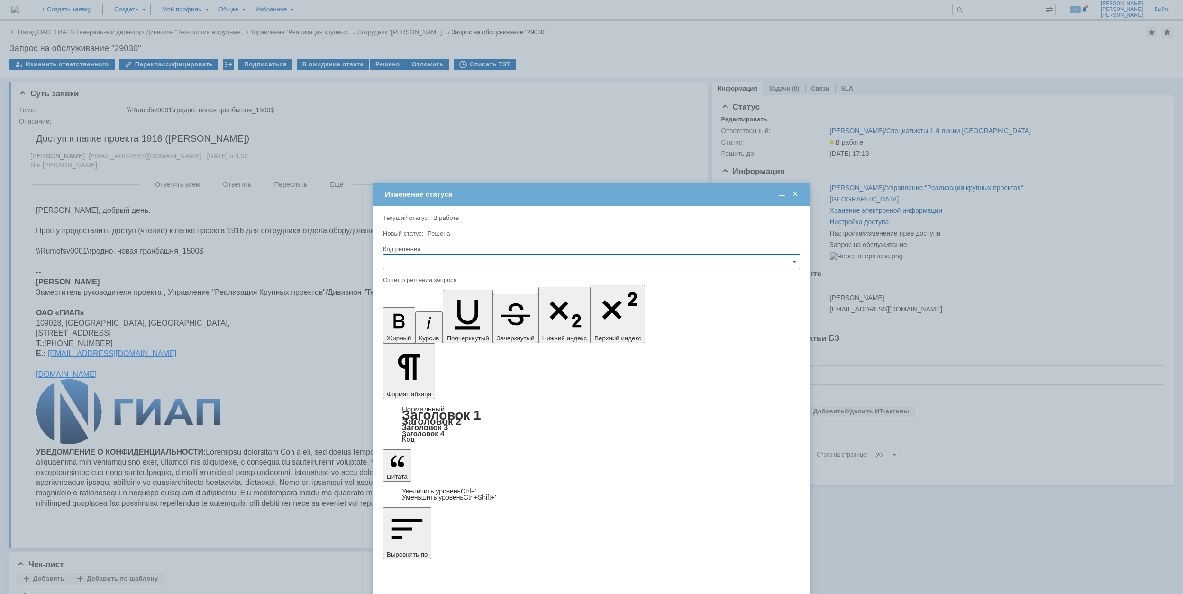
click at [517, 260] on input "text" at bounding box center [591, 261] width 417 height 15
click at [414, 330] on span "Решено" at bounding box center [591, 326] width 405 height 8
type input "Решено"
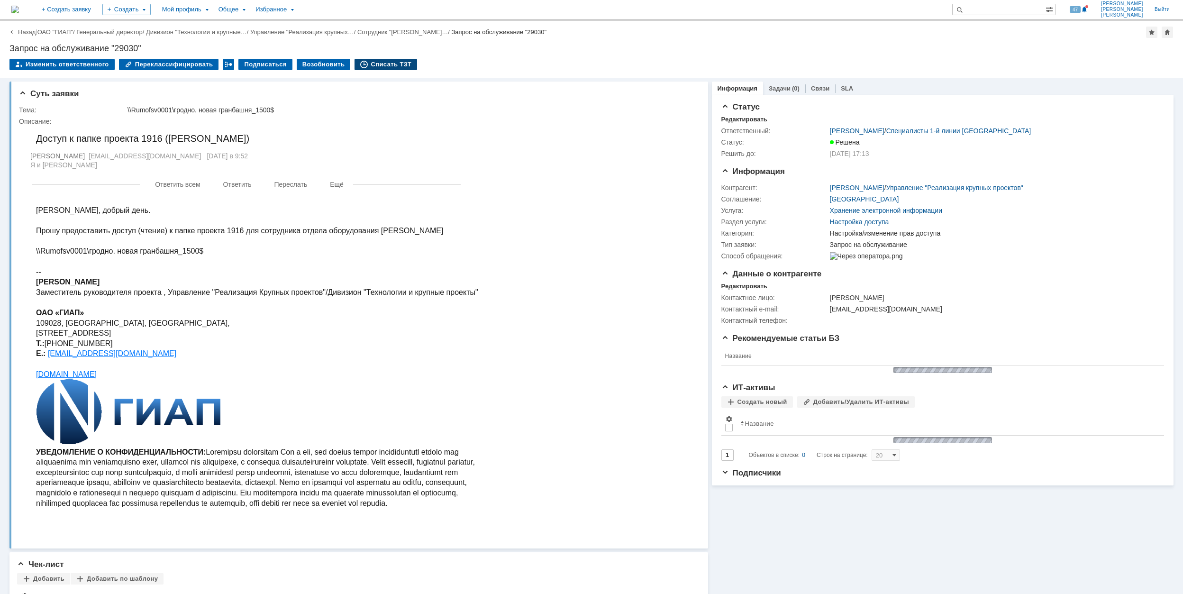
click at [374, 64] on div "Списать ТЗТ" at bounding box center [385, 64] width 63 height 11
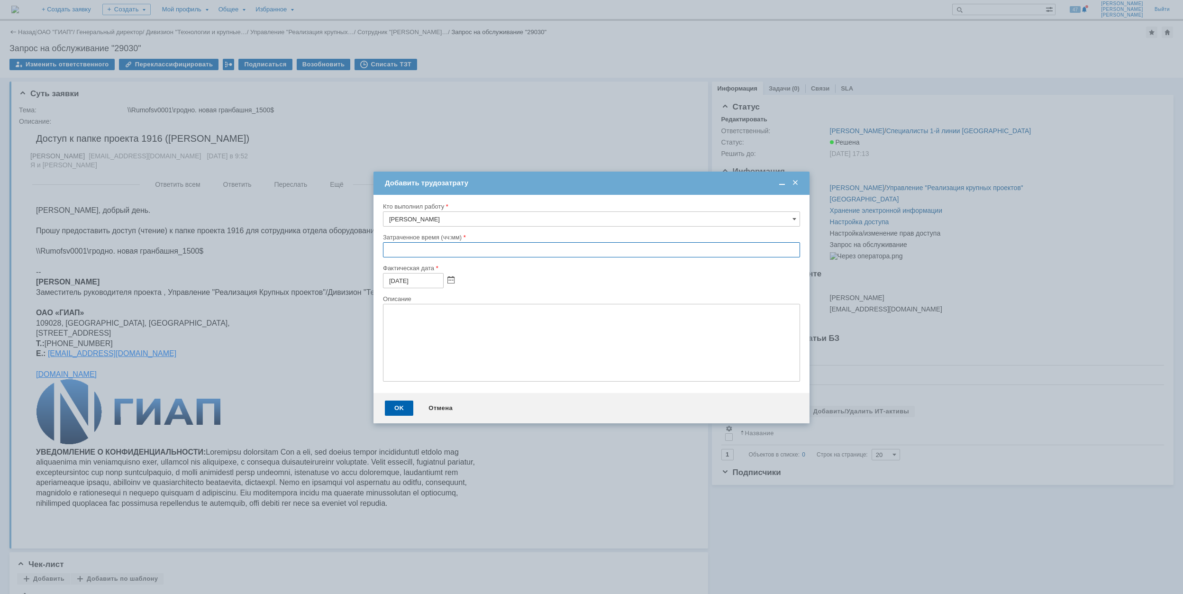
drag, startPoint x: 383, startPoint y: 255, endPoint x: 396, endPoint y: 232, distance: 26.1
click at [383, 254] on input "text" at bounding box center [591, 249] width 417 height 15
type input "00:30"
click at [398, 404] on div "OK" at bounding box center [399, 407] width 28 height 15
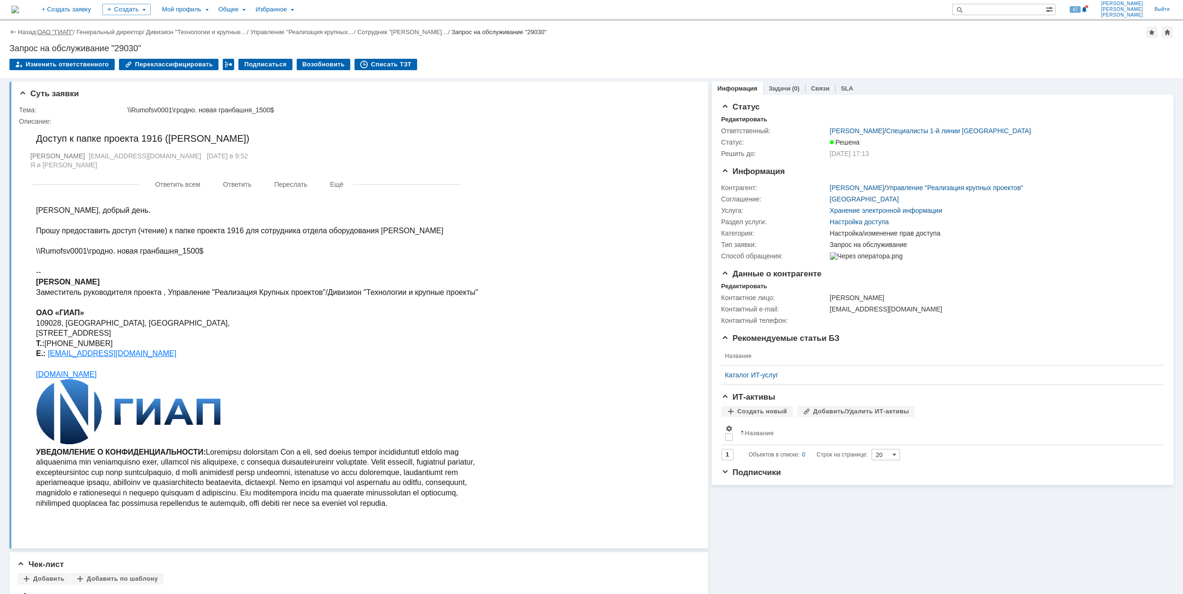
click at [60, 31] on link "ОАО "ГИАП"" at bounding box center [55, 31] width 36 height 7
